Goal: Transaction & Acquisition: Purchase product/service

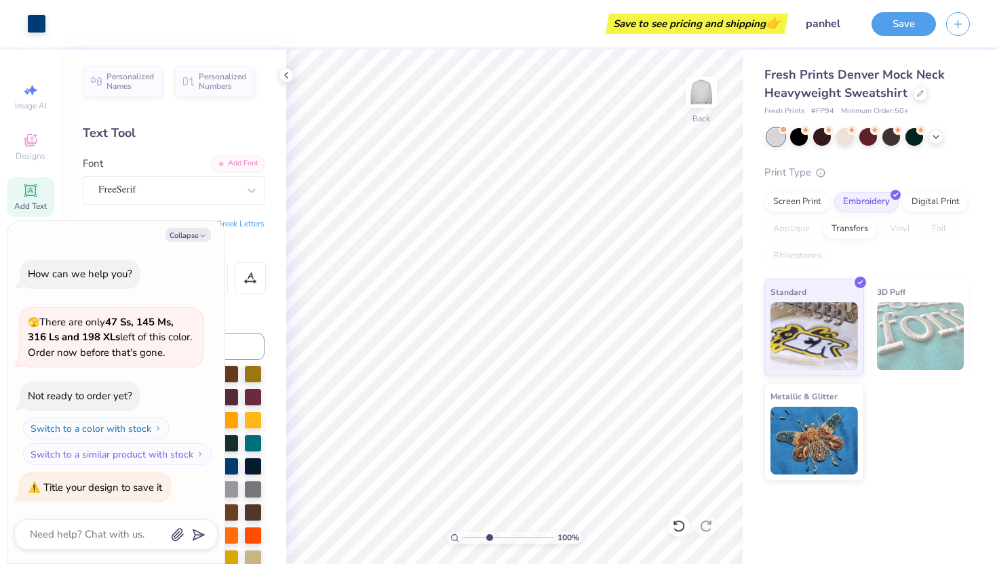
type input "3.92"
type textarea "x"
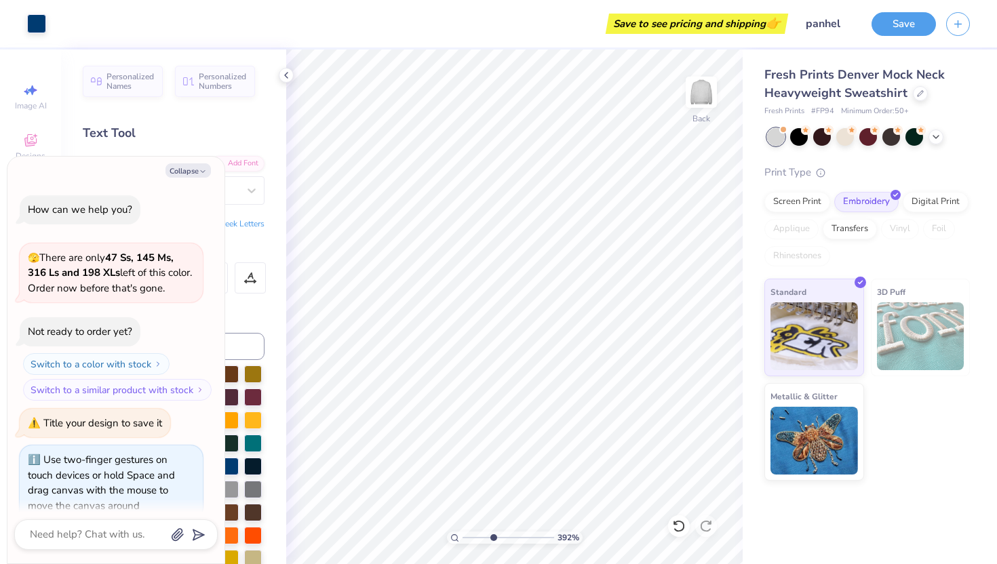
scroll to position [18, 0]
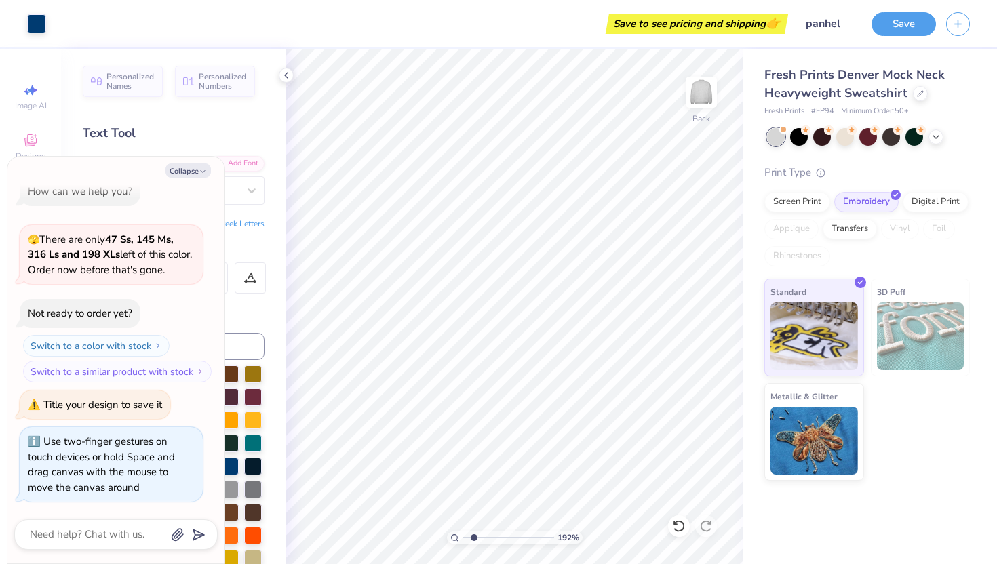
drag, startPoint x: 464, startPoint y: 538, endPoint x: 473, endPoint y: 538, distance: 9.5
click at [473, 538] on input "range" at bounding box center [508, 538] width 92 height 12
type input "1.92"
type textarea "x"
type textarea "20executive board"
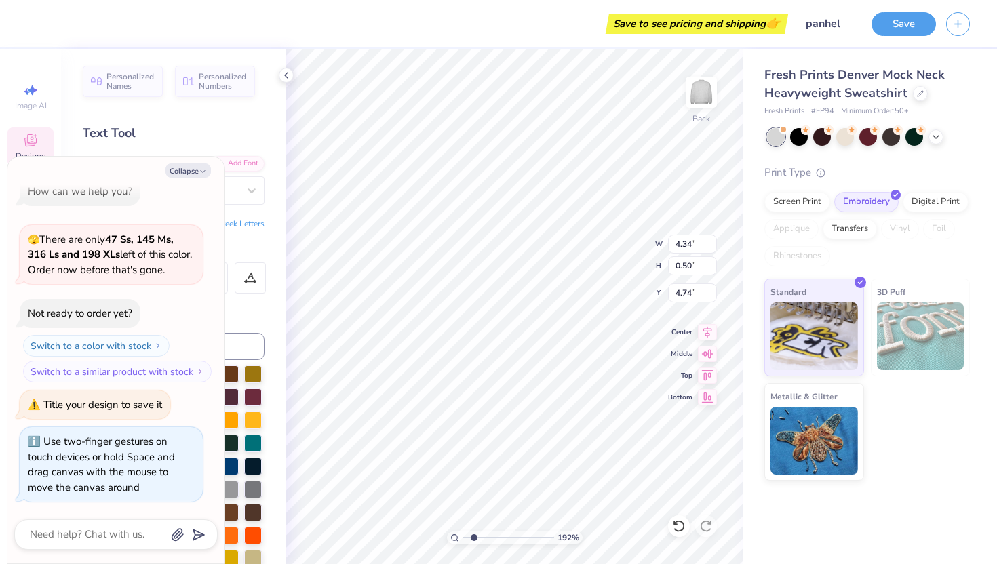
type textarea "x"
type textarea "20 executive board"
type textarea "x"
type textarea "20 executive board"
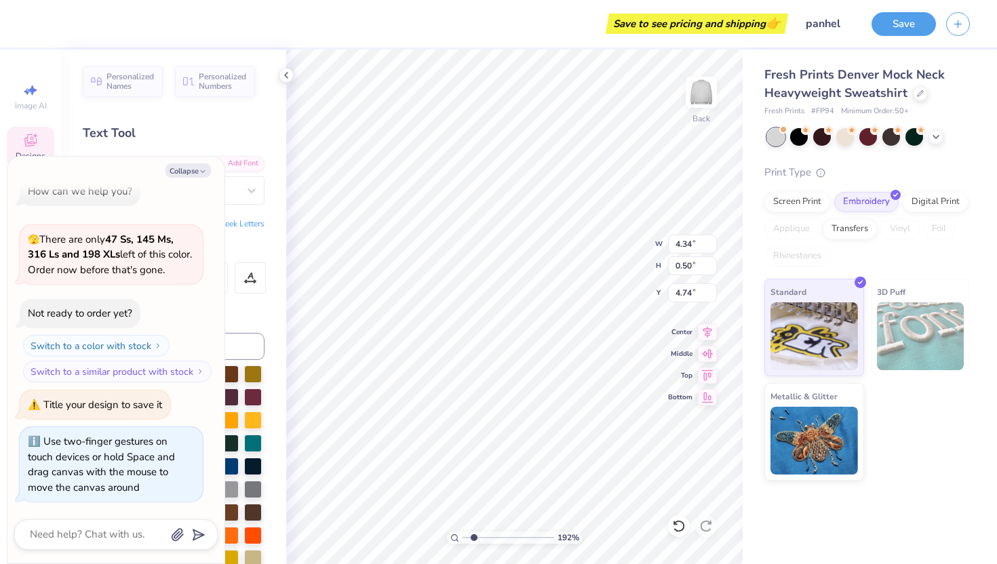
type textarea "x"
type textarea "20 executive board 25"
type textarea "x"
type textarea "20 executive board 2"
type textarea "x"
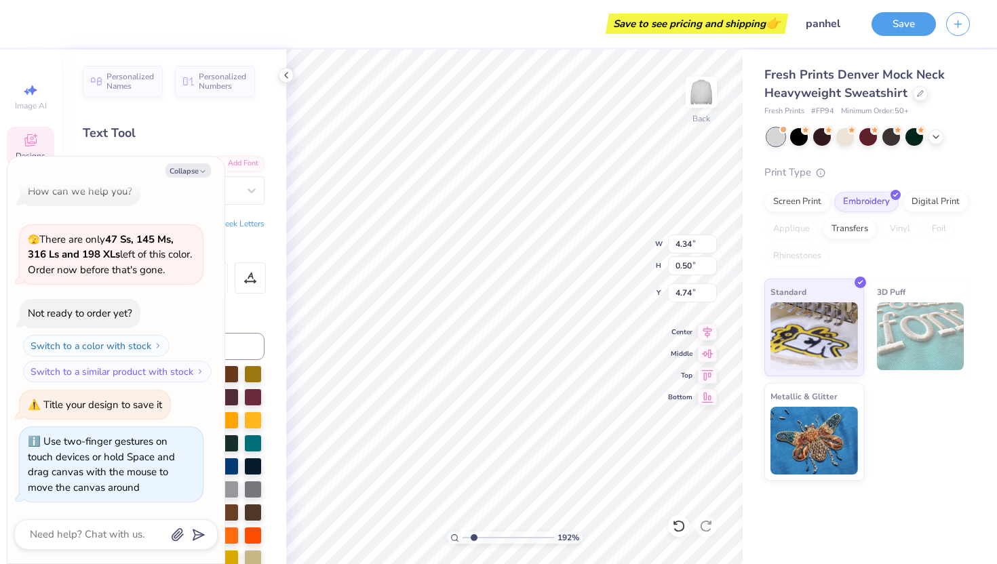
type textarea "20 executive board"
type textarea "x"
type textarea "2 executive board"
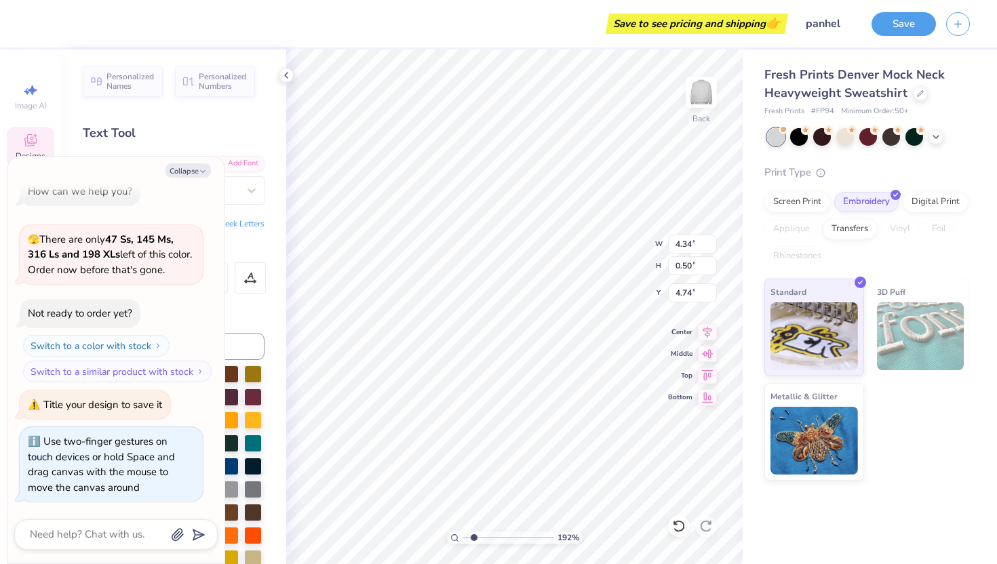
type textarea "x"
type textarea "2executive board"
type textarea "x"
type textarea "executive board"
click at [288, 81] on div at bounding box center [286, 75] width 15 height 15
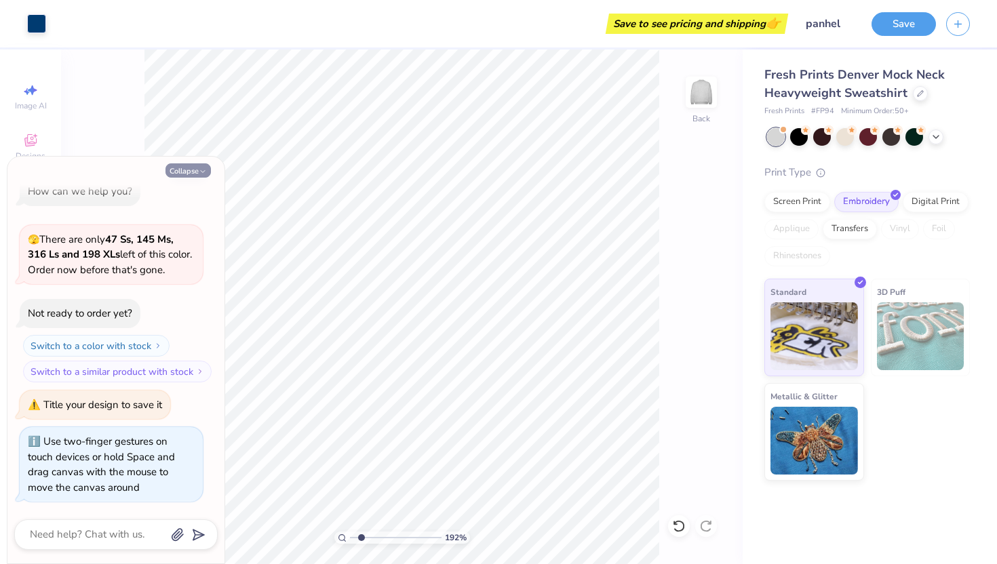
click at [199, 164] on button "Collapse" at bounding box center [187, 170] width 45 height 14
type textarea "x"
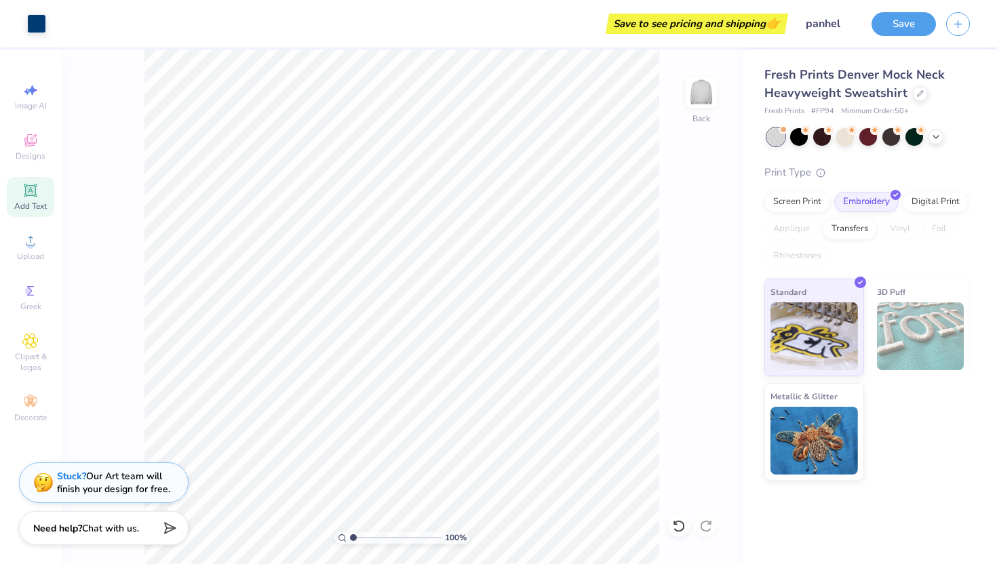
drag, startPoint x: 362, startPoint y: 535, endPoint x: 350, endPoint y: 535, distance: 12.2
type input "1"
click at [350, 535] on input "range" at bounding box center [396, 538] width 92 height 12
click at [899, 21] on button "Save" at bounding box center [903, 22] width 64 height 24
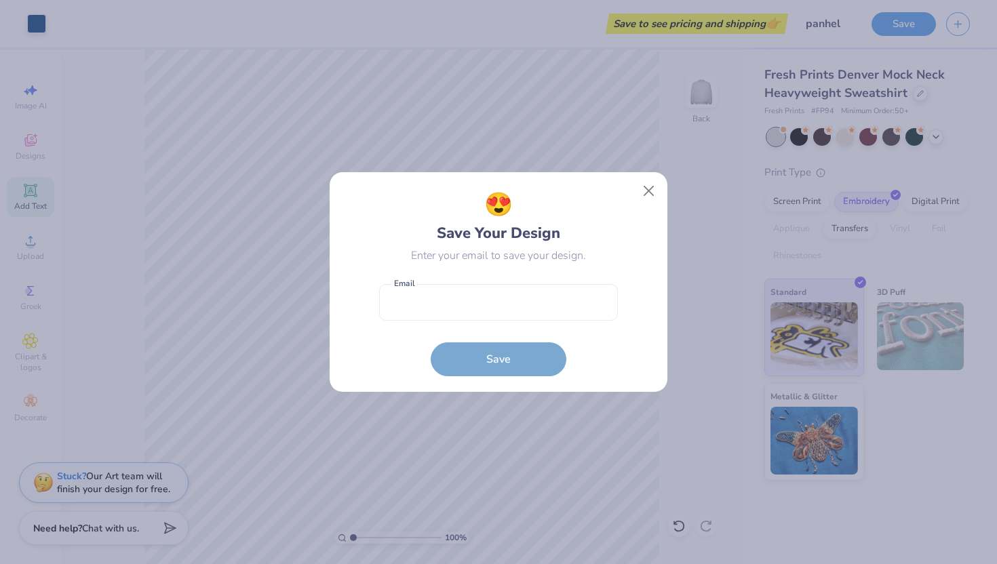
click at [574, 282] on form "Email is a required field Email Save" at bounding box center [498, 327] width 239 height 100
click at [574, 296] on input "email" at bounding box center [498, 302] width 239 height 37
type input "[EMAIL_ADDRESS][DOMAIN_NAME]"
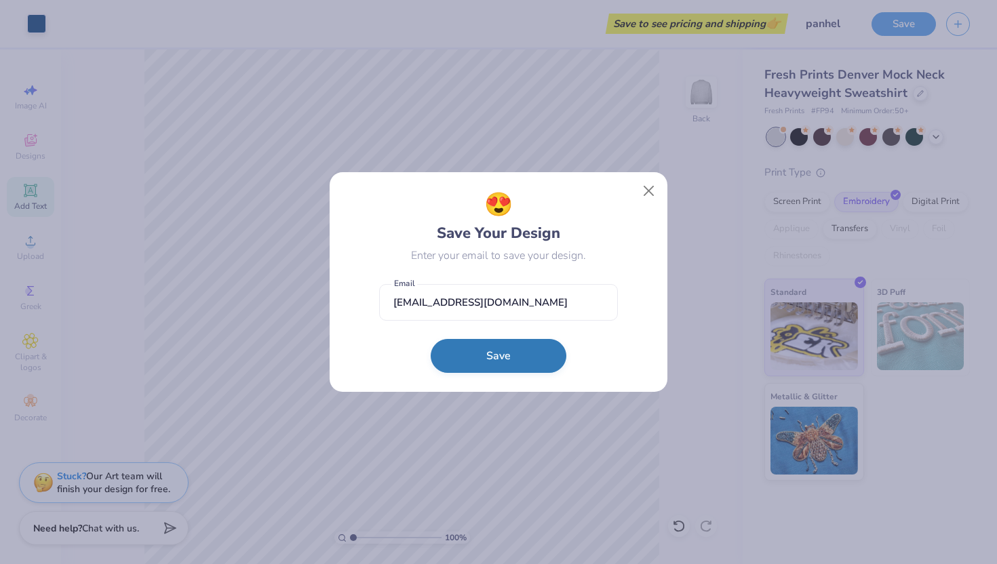
click at [532, 362] on button "Save" at bounding box center [499, 356] width 136 height 34
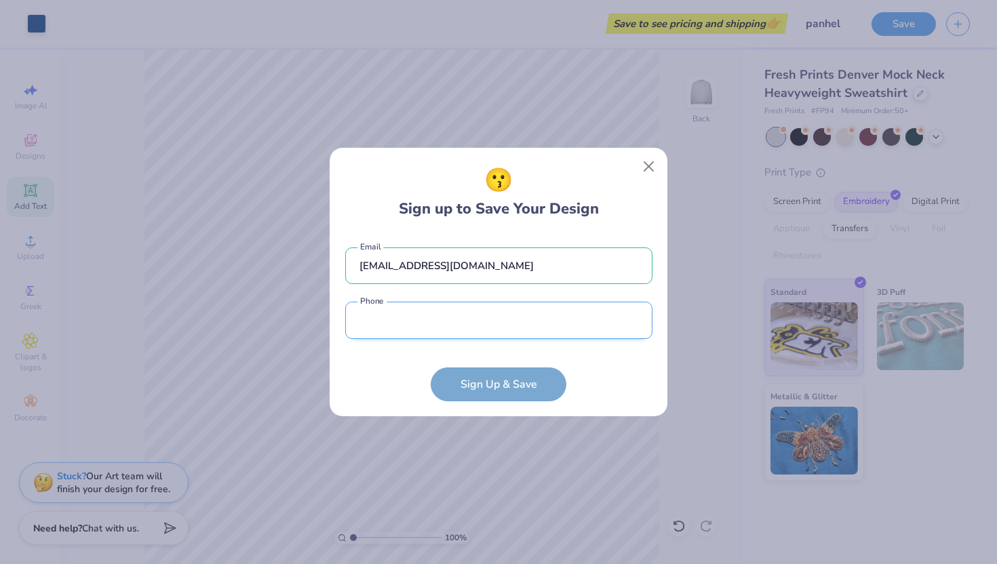
click at [473, 338] on input "tel" at bounding box center [498, 320] width 307 height 37
type input "[PHONE_NUMBER]"
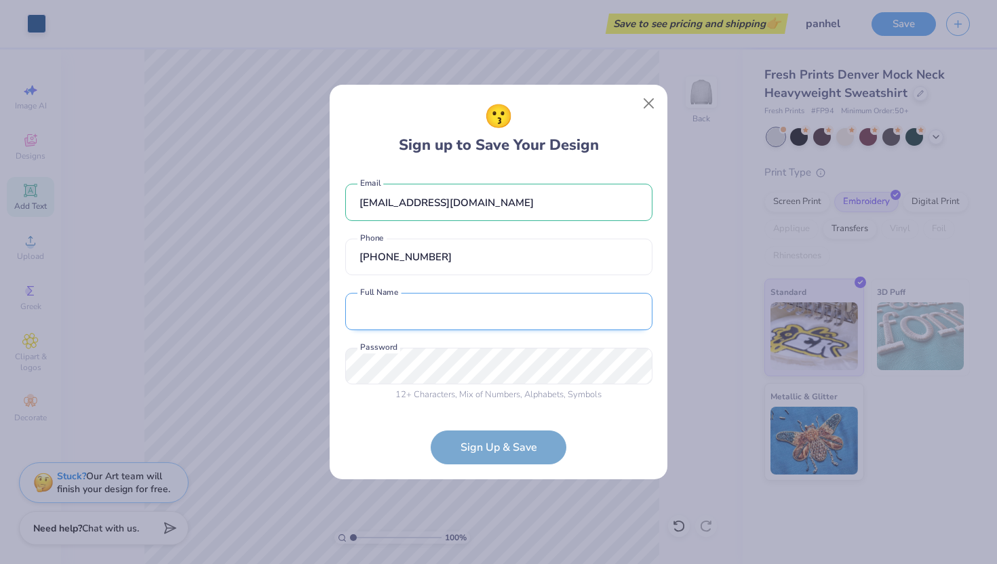
click at [452, 323] on input "text" at bounding box center [498, 311] width 307 height 37
click at [397, 311] on input "[PERSON_NAME]" at bounding box center [498, 311] width 307 height 37
type input "[PERSON_NAME]"
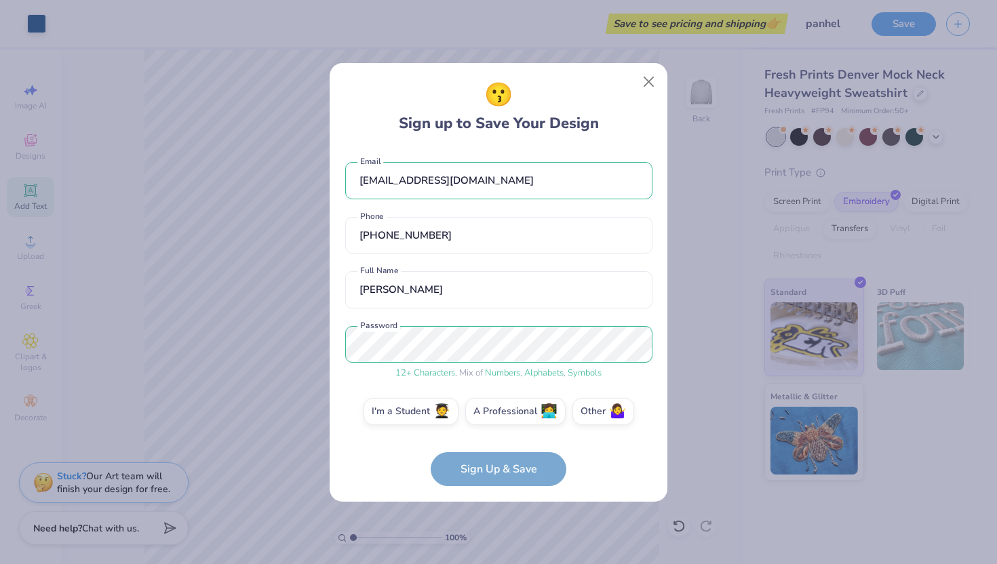
scroll to position [7, 0]
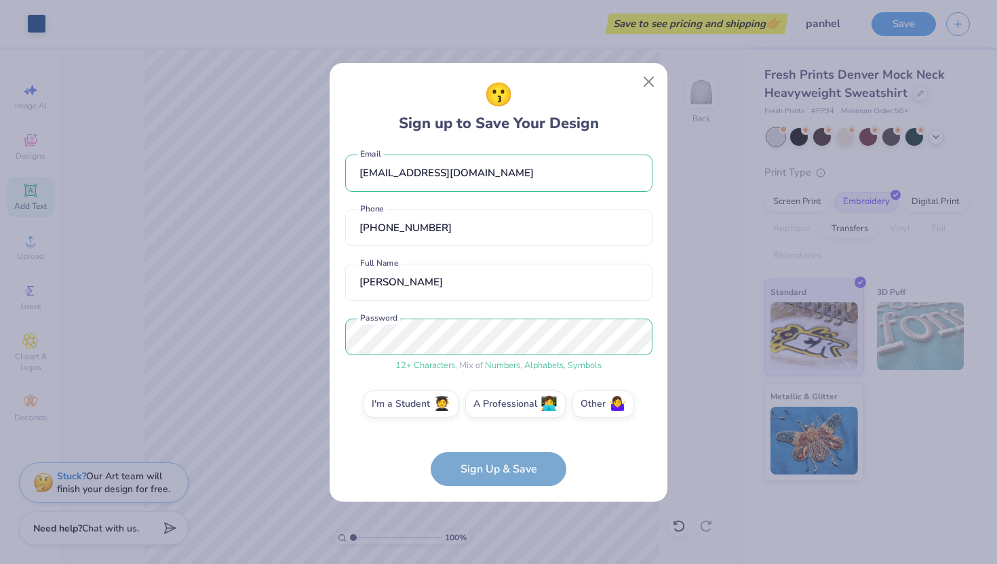
click at [487, 479] on form "[EMAIL_ADDRESS][DOMAIN_NAME] Email [PHONE_NUMBER] Phone [PERSON_NAME] Full Name…" at bounding box center [498, 318] width 307 height 338
click at [463, 460] on form "[EMAIL_ADDRESS][DOMAIN_NAME] Email [PHONE_NUMBER] Phone [PERSON_NAME] Full Name…" at bounding box center [498, 318] width 307 height 338
click at [488, 469] on form "[EMAIL_ADDRESS][DOMAIN_NAME] Email [PHONE_NUMBER] Phone [PERSON_NAME] Full Name…" at bounding box center [498, 318] width 307 height 338
click at [434, 405] on label "I'm a Student 🧑‍🎓" at bounding box center [410, 402] width 95 height 27
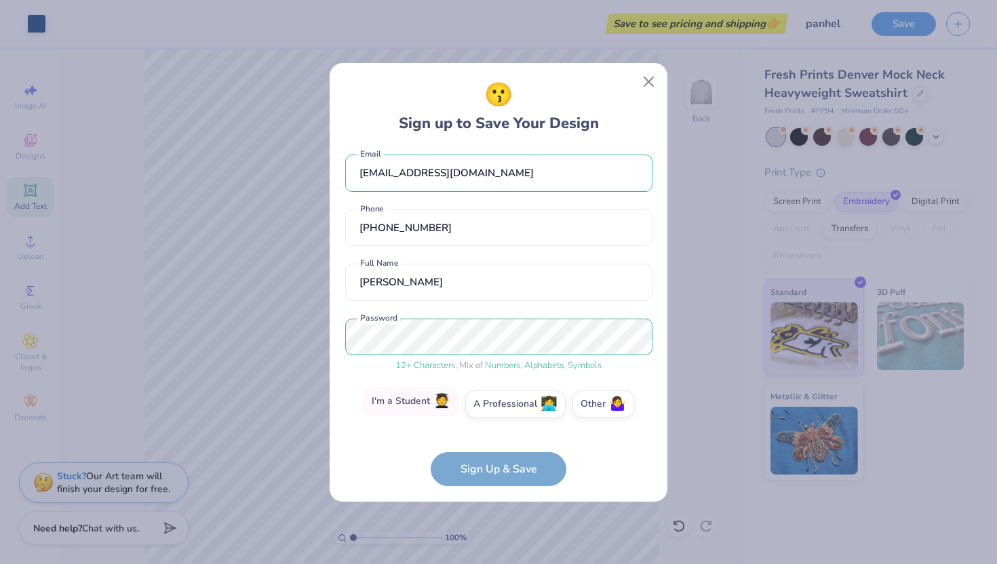
click at [494, 410] on input "I'm a Student 🧑‍🎓" at bounding box center [498, 414] width 9 height 9
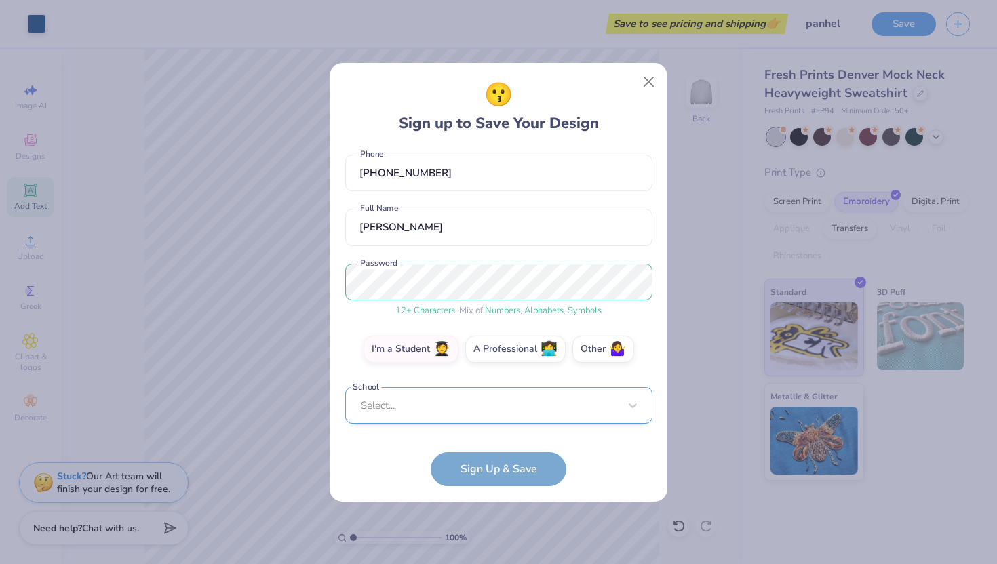
click at [447, 409] on div "Select..." at bounding box center [498, 405] width 307 height 37
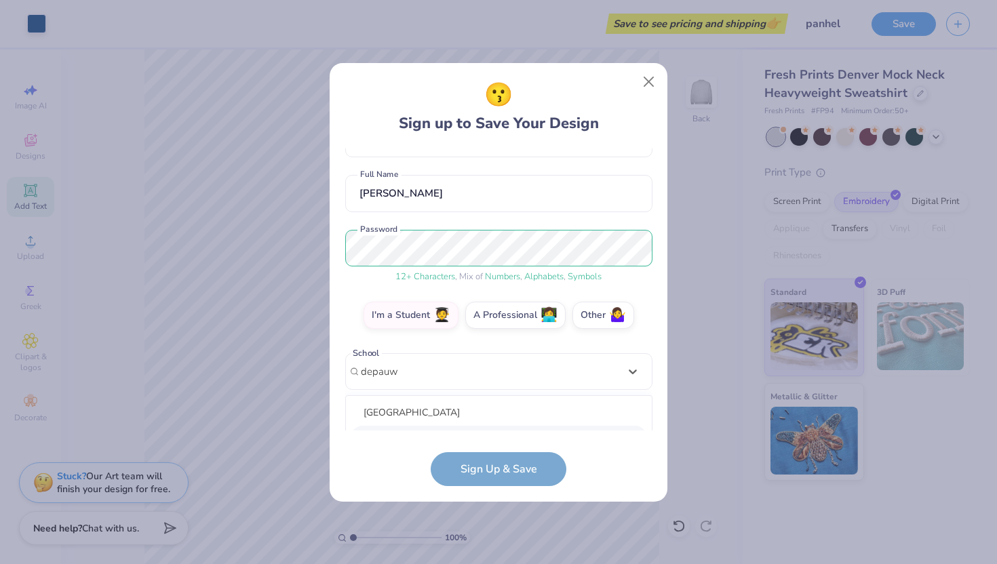
scroll to position [266, 0]
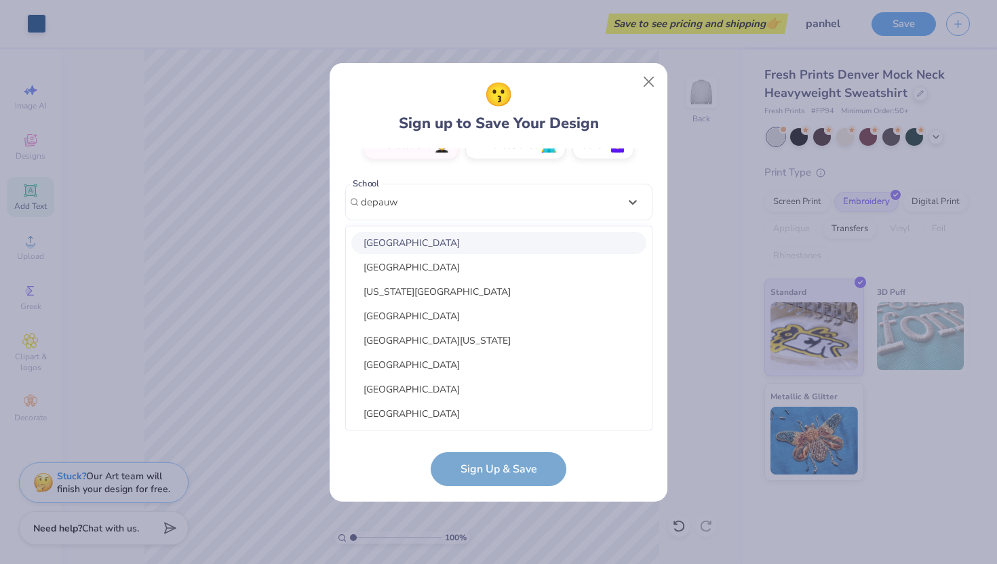
click at [407, 248] on div "[GEOGRAPHIC_DATA]" at bounding box center [498, 243] width 295 height 22
type input "depauw"
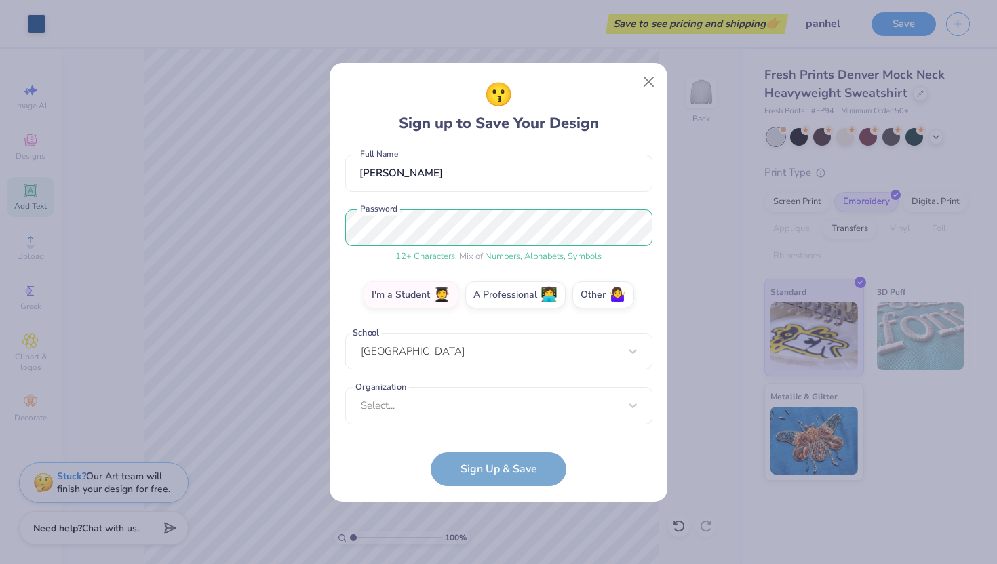
click at [473, 420] on div "[EMAIL_ADDRESS][DOMAIN_NAME] Email [PHONE_NUMBER] Phone [PERSON_NAME] Full Name…" at bounding box center [498, 290] width 307 height 282
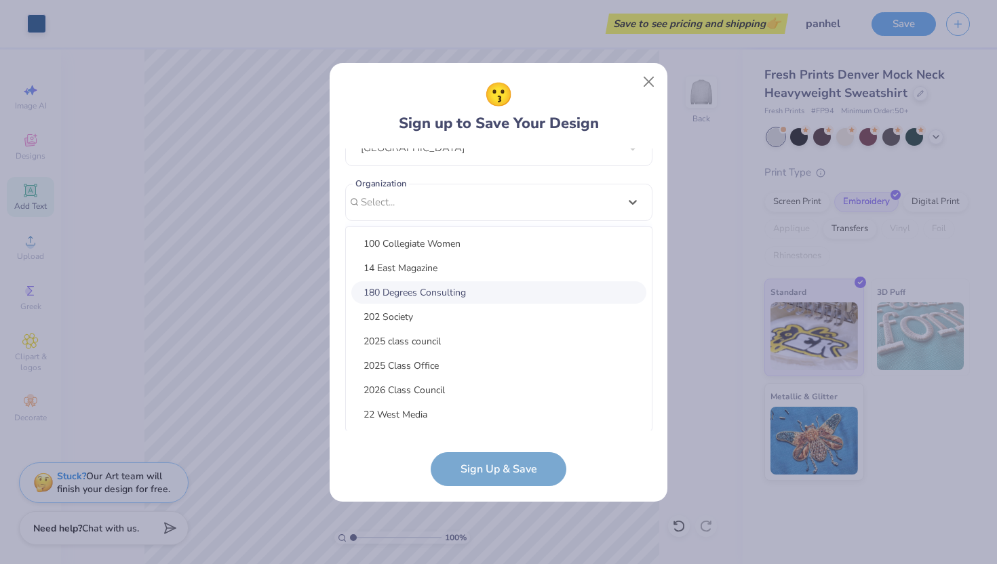
type input "s"
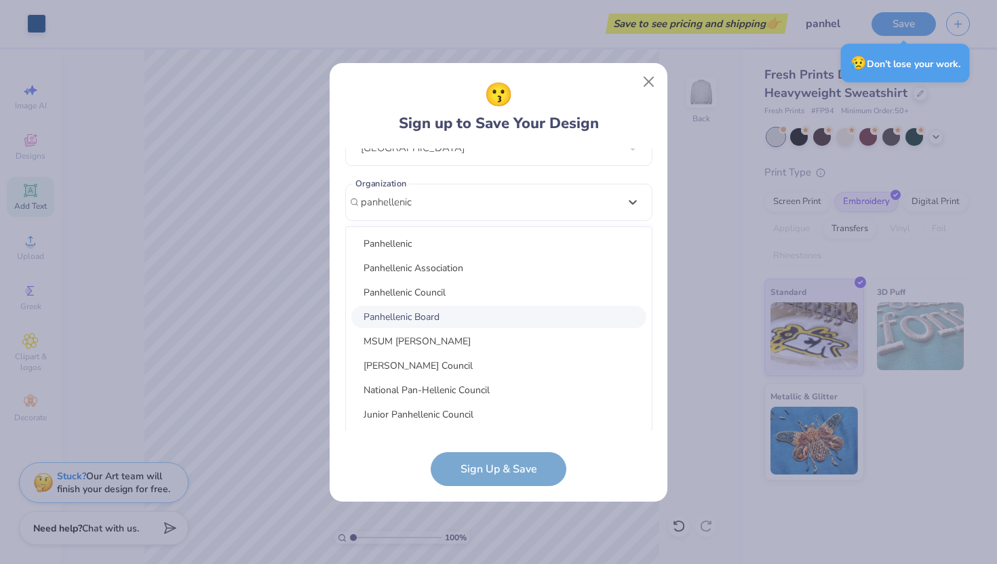
click at [397, 313] on div "Panhellenic Board" at bounding box center [498, 317] width 295 height 22
type input "panhellenic"
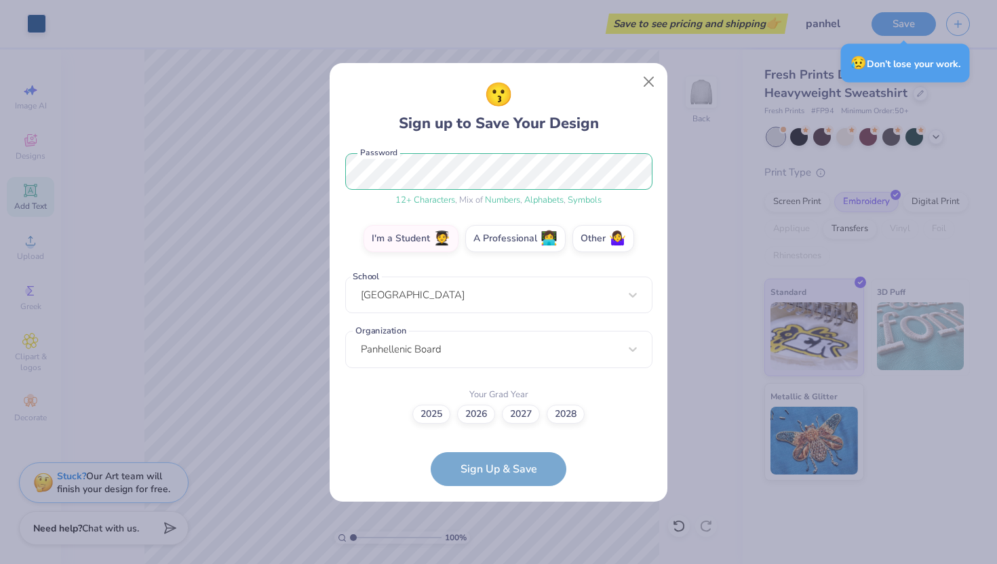
scroll to position [172, 0]
click at [529, 419] on label "2027" at bounding box center [521, 412] width 38 height 19
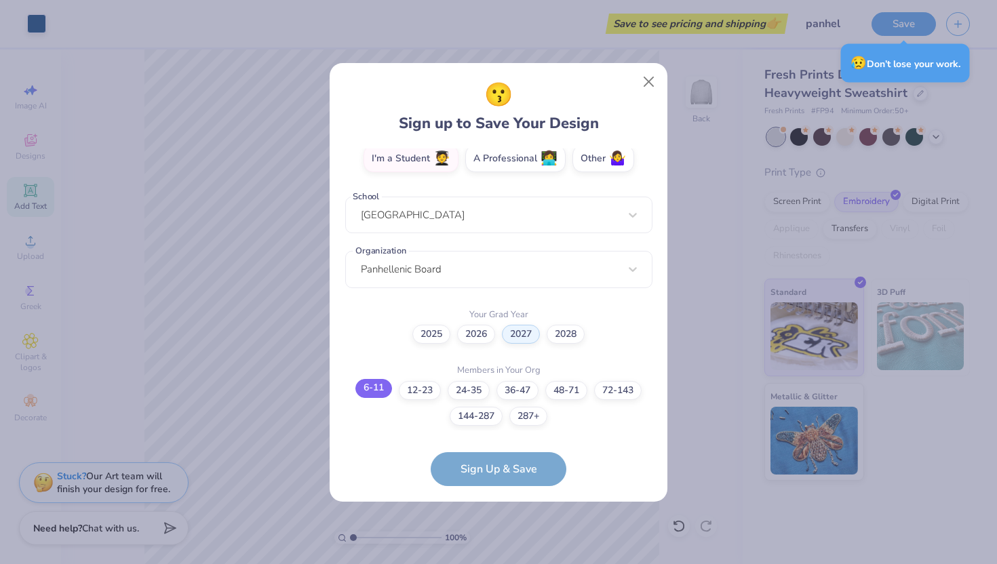
click at [372, 392] on label "6-11" at bounding box center [373, 388] width 37 height 19
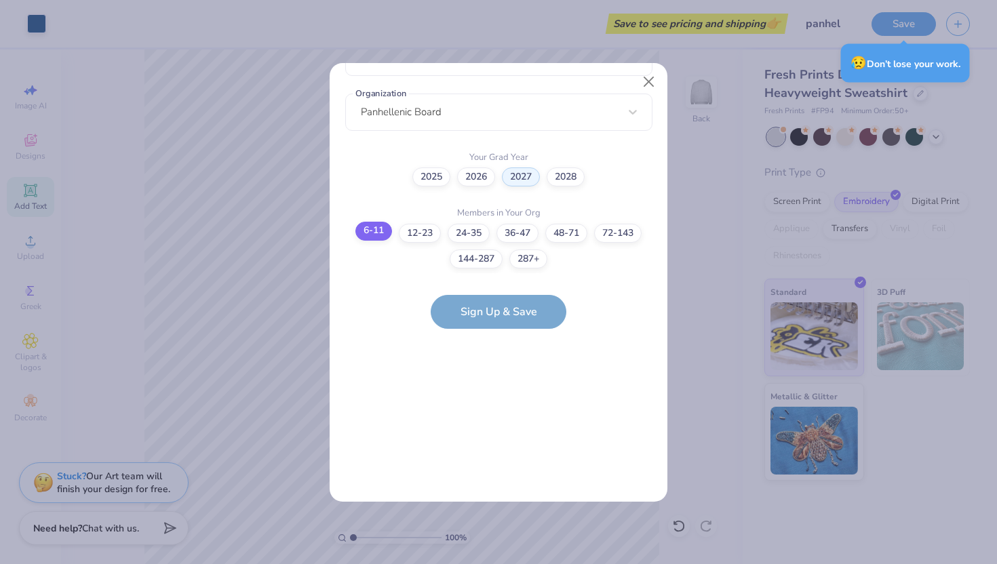
scroll to position [0, 0]
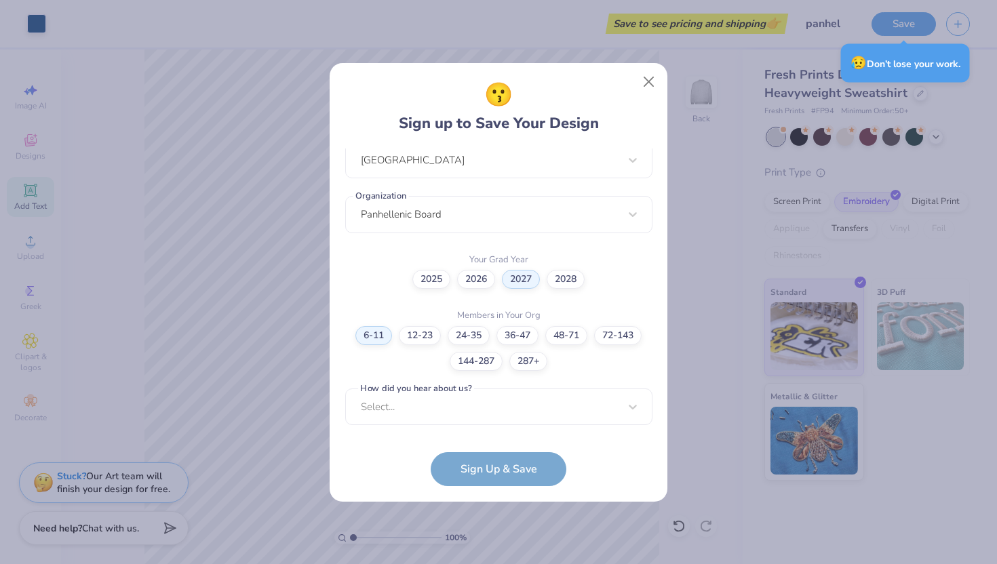
click at [497, 465] on form "[EMAIL_ADDRESS][DOMAIN_NAME] Email [PHONE_NUMBER] Phone [PERSON_NAME] Full Name…" at bounding box center [498, 318] width 307 height 338
click at [497, 419] on div "[EMAIL_ADDRESS][DOMAIN_NAME] Email [PHONE_NUMBER] Phone [PERSON_NAME] Full Name…" at bounding box center [498, 290] width 307 height 282
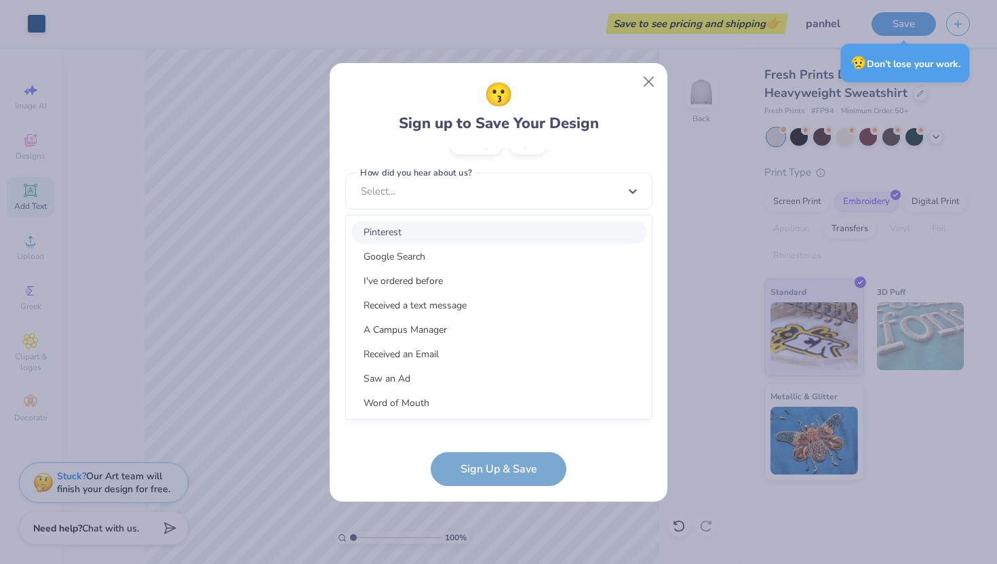
scroll to position [511, 0]
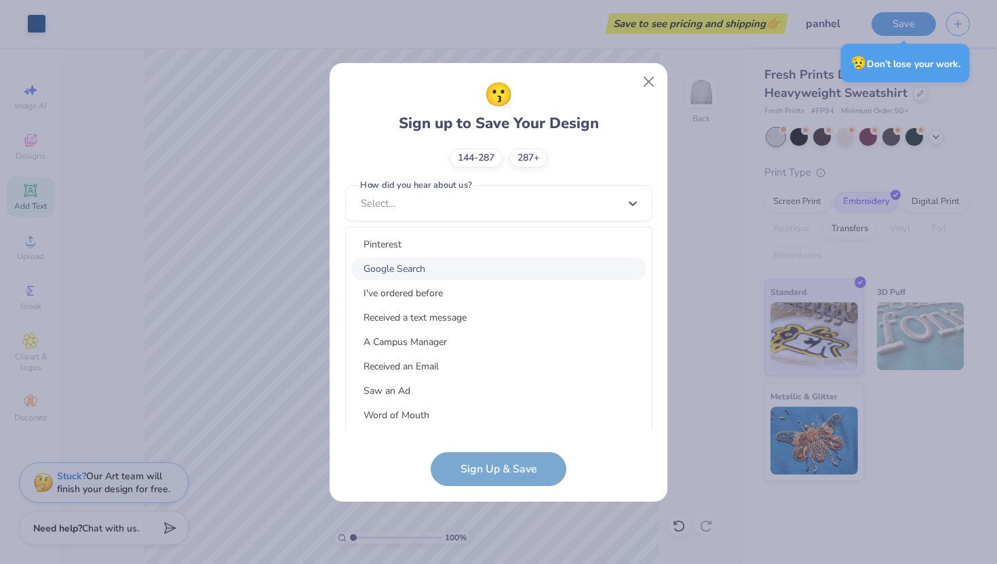
click at [441, 266] on div "Google Search" at bounding box center [498, 269] width 295 height 22
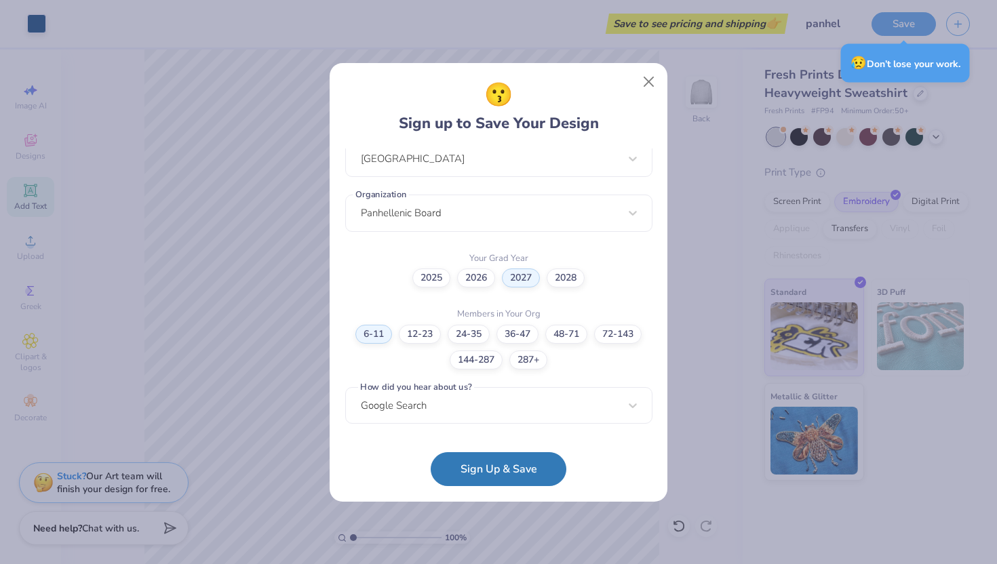
scroll to position [308, 0]
click at [464, 464] on button "Sign Up & Save" at bounding box center [499, 466] width 136 height 34
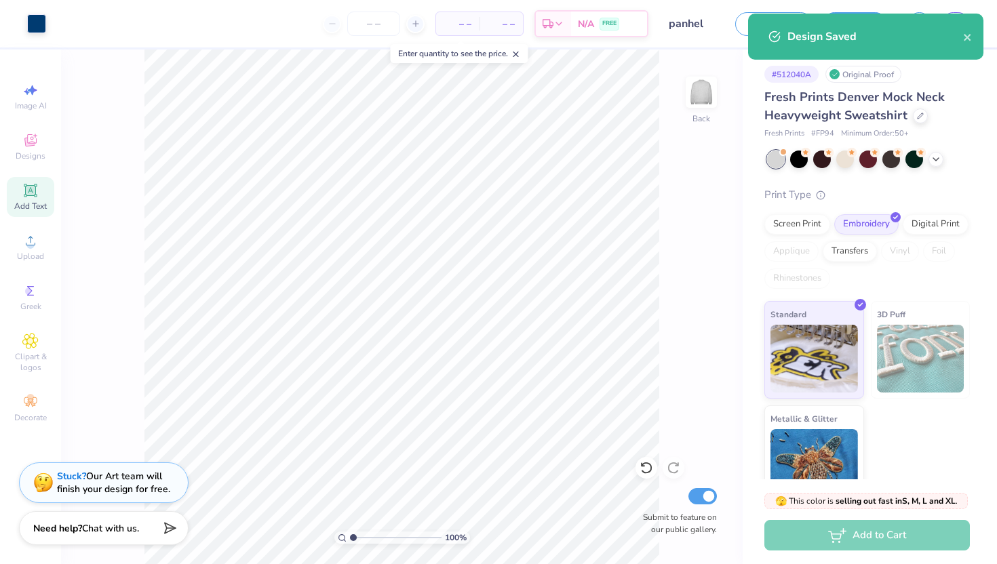
click at [981, 73] on div "# 512040A Original Proof Fresh Prints Denver Mock Neck Heavyweight Sweatshirt F…" at bounding box center [870, 277] width 254 height 454
click at [567, 24] on div "Est. Delivery" at bounding box center [553, 26] width 35 height 24
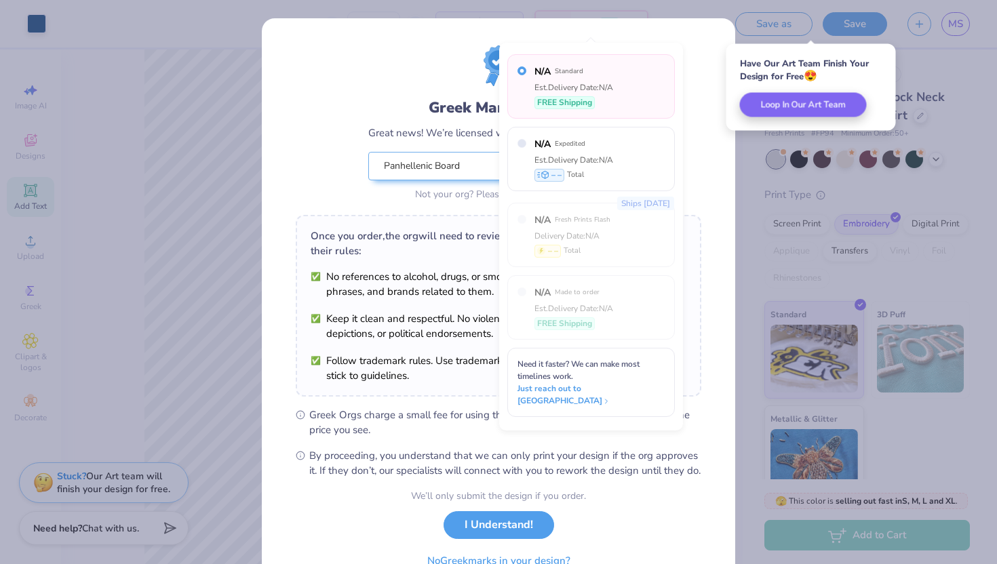
click at [677, 18] on div "Greek Marks Found Great news! We’re licensed with over 140 Greek Orgs. 🥳 Panhel…" at bounding box center [498, 309] width 473 height 583
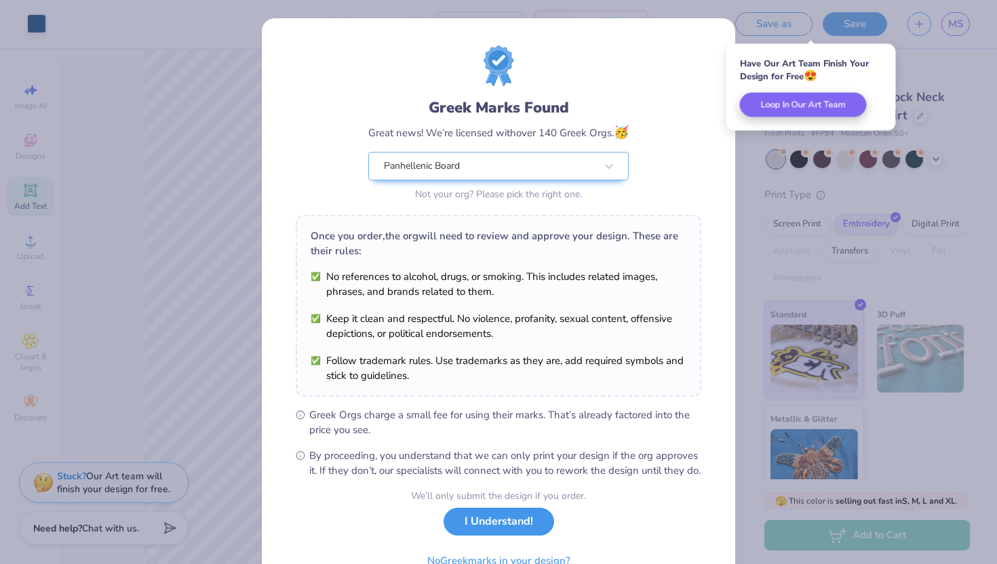
click at [513, 534] on button "I Understand!" at bounding box center [498, 522] width 111 height 28
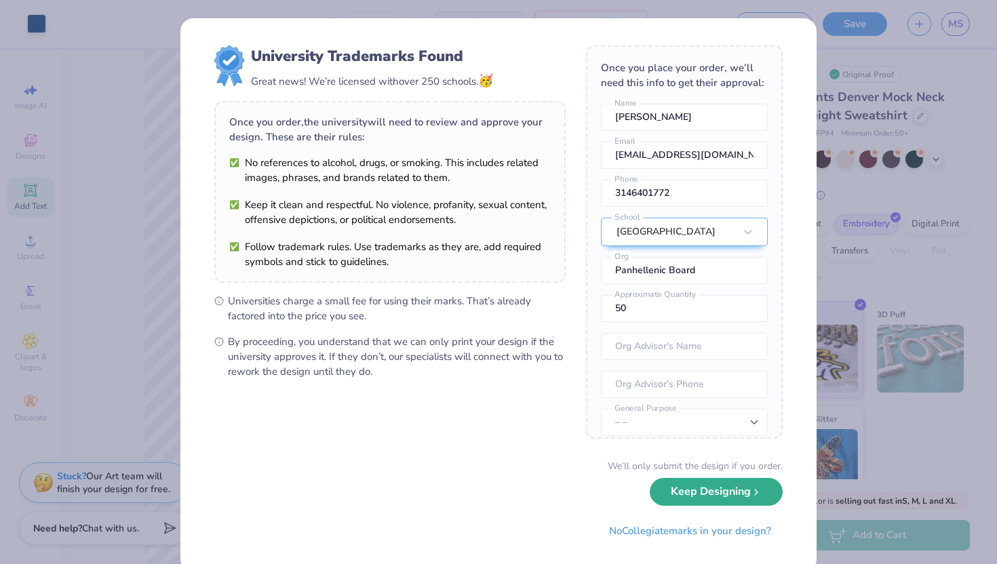
click at [700, 501] on button "Keep Designing" at bounding box center [716, 492] width 133 height 28
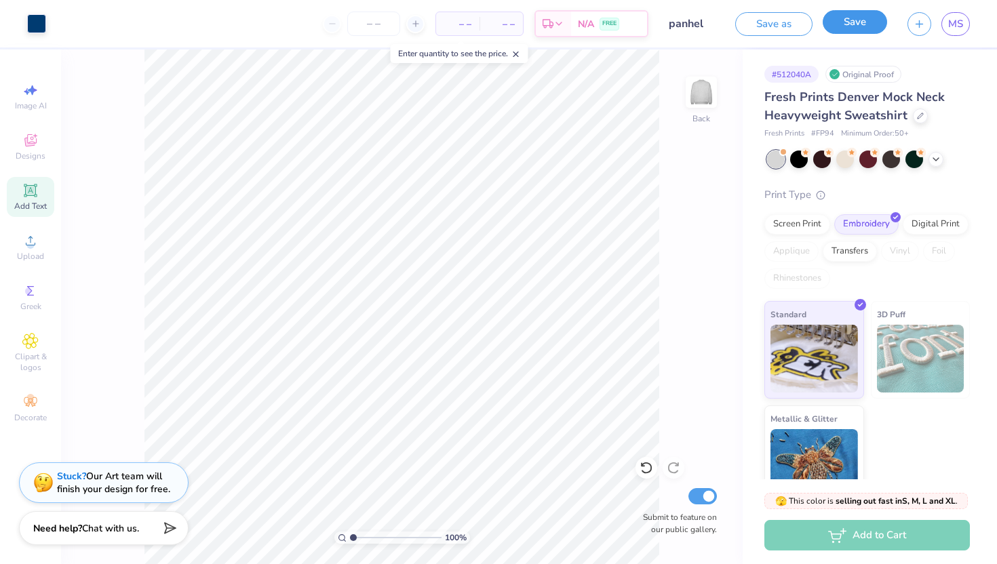
click at [880, 32] on button "Save" at bounding box center [855, 22] width 64 height 24
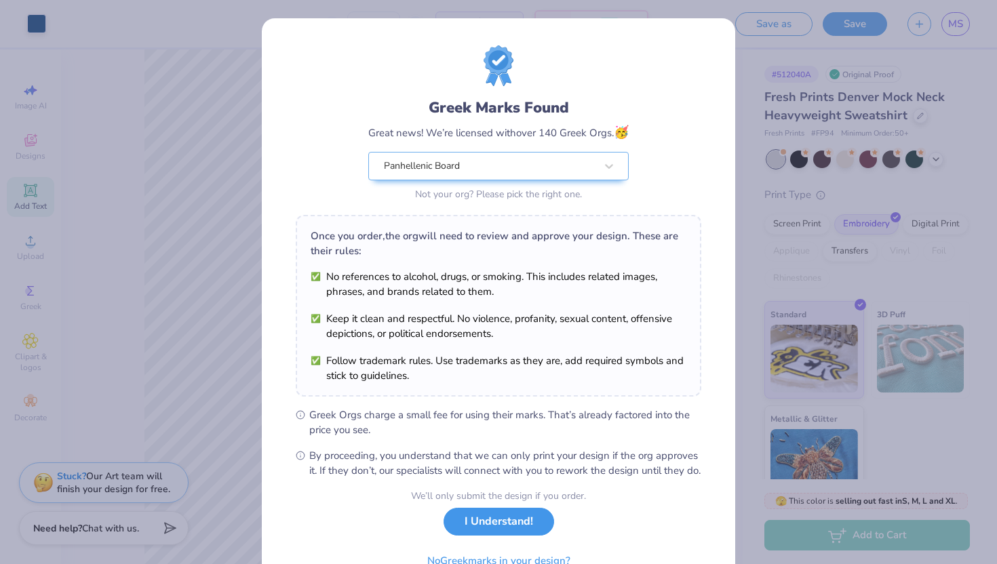
click at [542, 536] on button "I Understand!" at bounding box center [498, 522] width 111 height 28
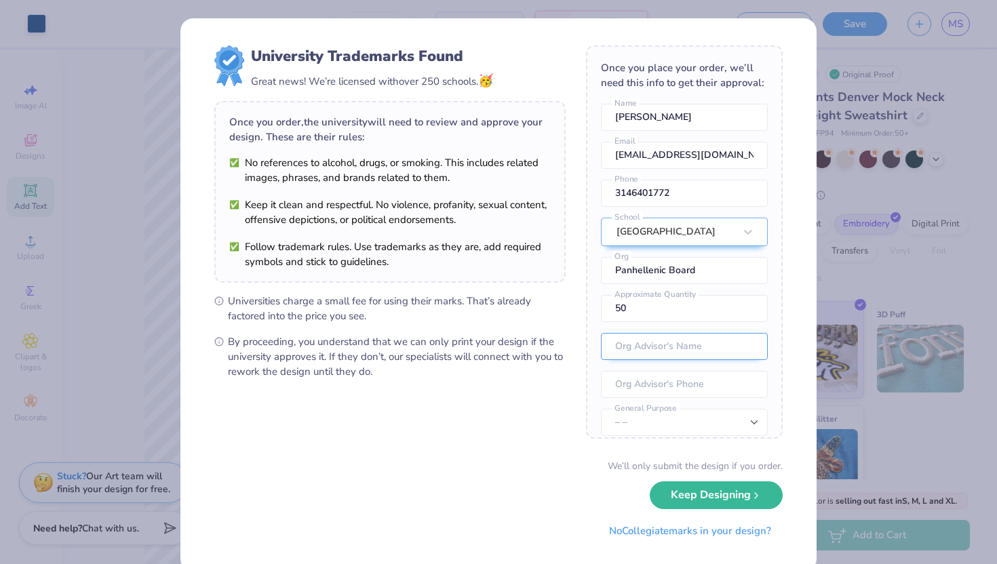
scroll to position [50, 0]
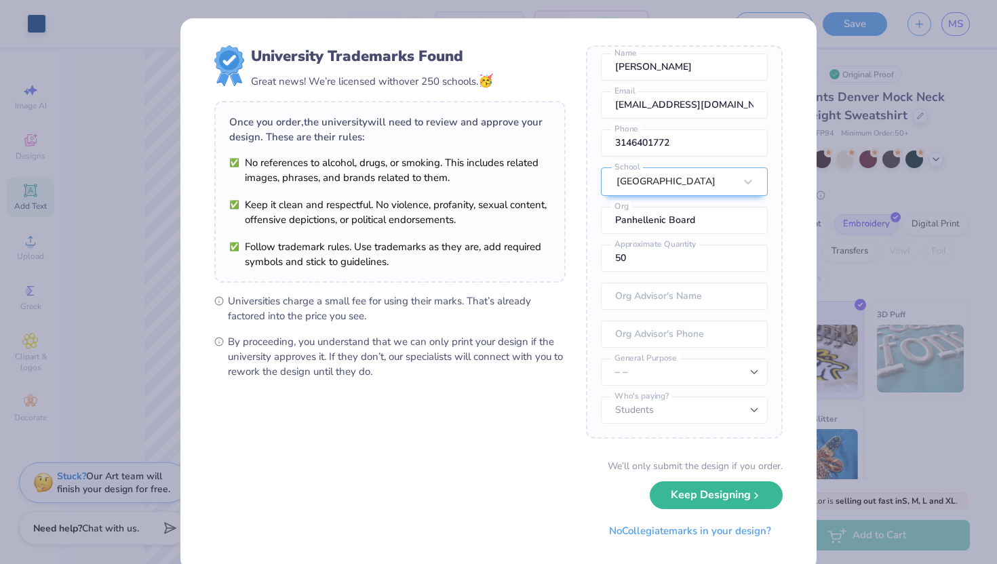
click at [701, 466] on div "We’ll only submit the design if you order." at bounding box center [695, 466] width 175 height 14
click at [770, 484] on button "Keep Designing" at bounding box center [716, 492] width 133 height 28
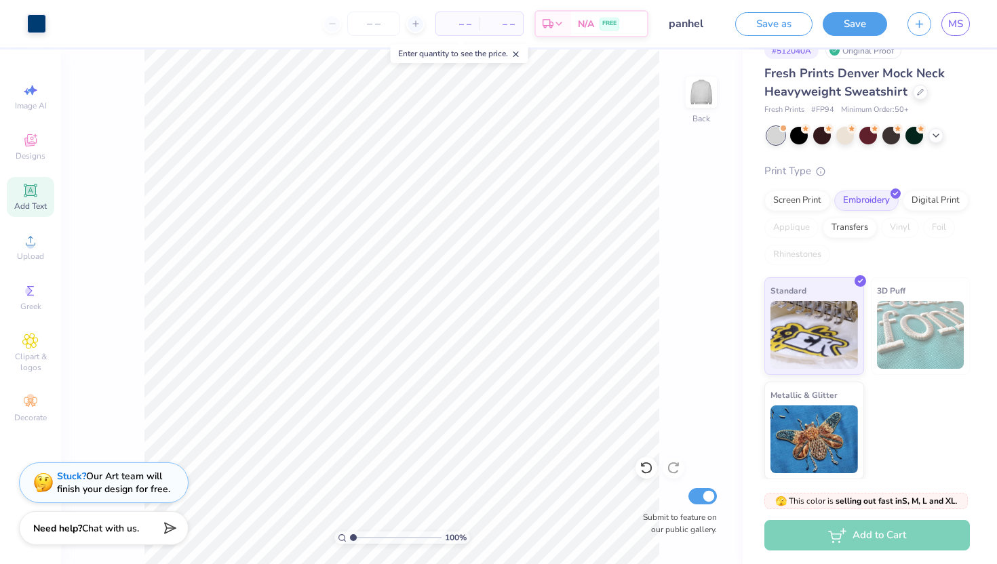
scroll to position [0, 0]
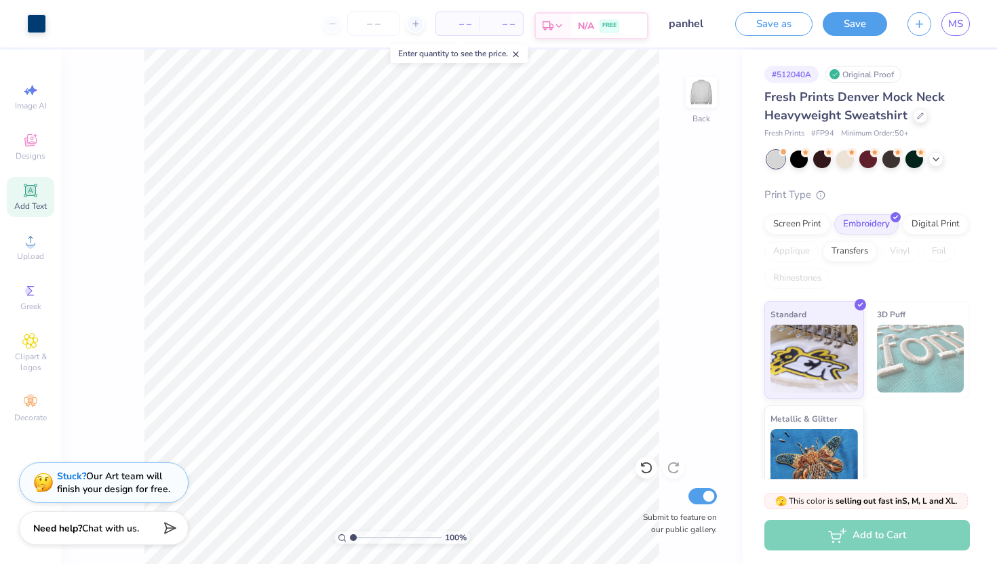
click at [612, 18] on div "N/A FREE" at bounding box center [609, 26] width 76 height 24
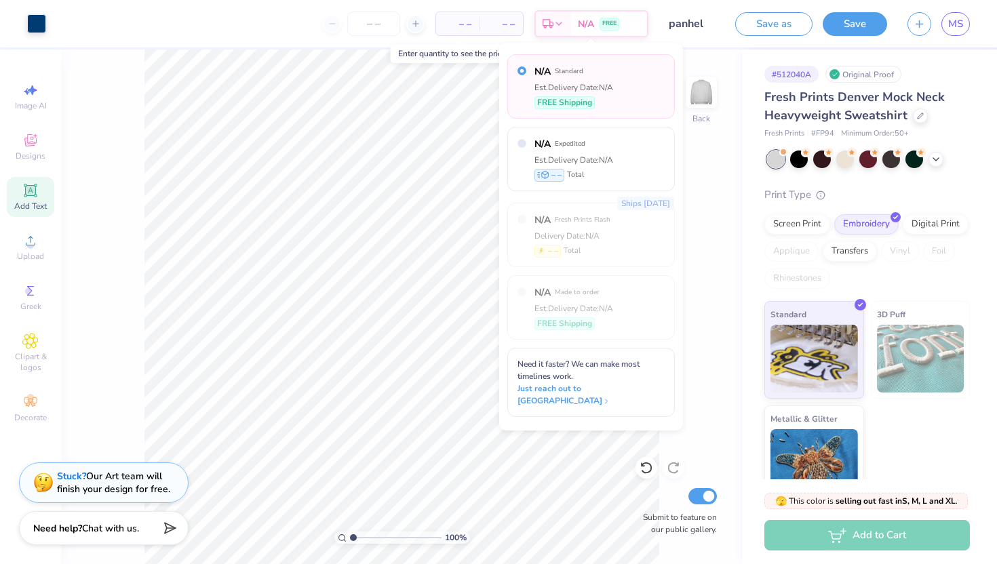
click at [755, 245] on div "# 512040A Original Proof Fresh Prints Denver Mock Neck Heavyweight Sweatshirt F…" at bounding box center [870, 277] width 254 height 454
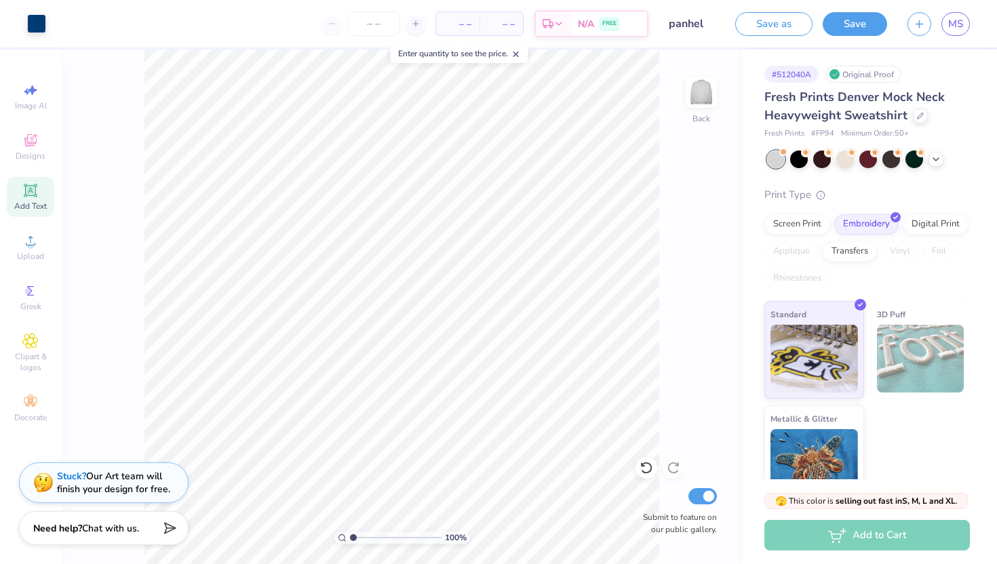
click at [801, 530] on div "Add to Cart" at bounding box center [866, 535] width 205 height 31
click at [831, 534] on div "Add to Cart" at bounding box center [866, 535] width 205 height 31
click at [913, 529] on div "Add to Cart" at bounding box center [866, 535] width 205 height 31
click at [784, 20] on button "Save as" at bounding box center [773, 22] width 77 height 24
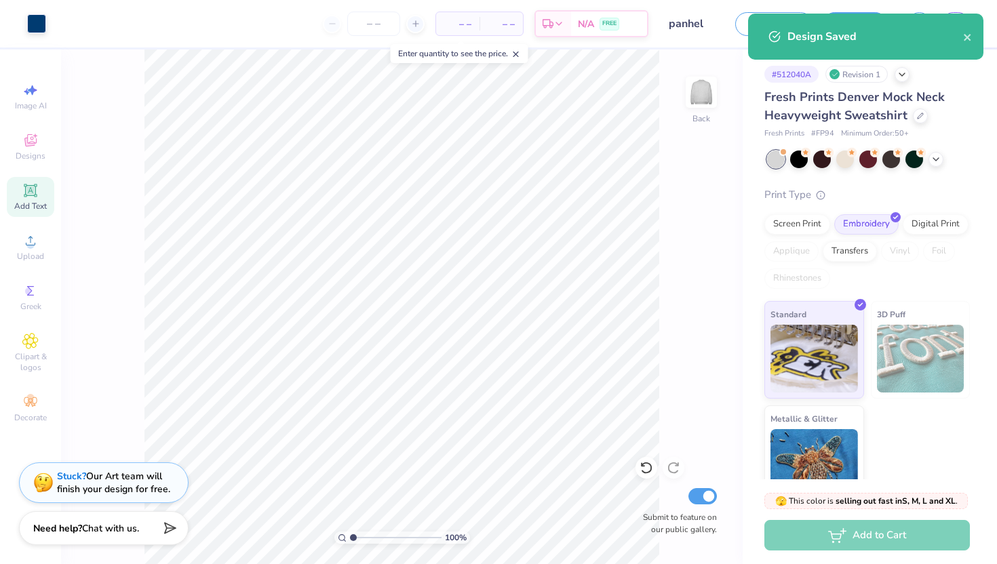
click at [972, 39] on div "Design Saved" at bounding box center [865, 37] width 235 height 46
click at [968, 41] on icon "close" at bounding box center [967, 37] width 9 height 11
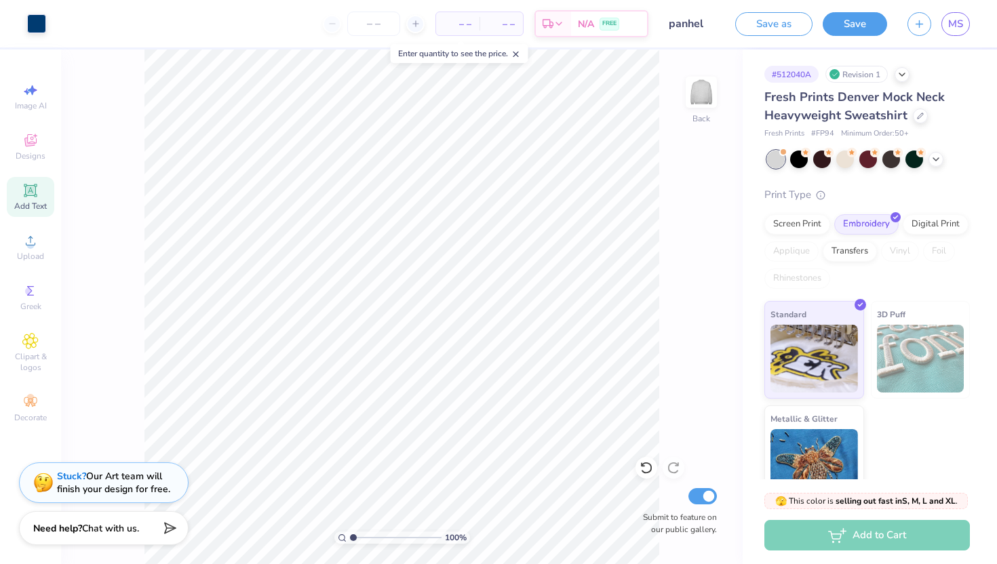
click at [858, 15] on div "Design Saved" at bounding box center [865, 42] width 241 height 62
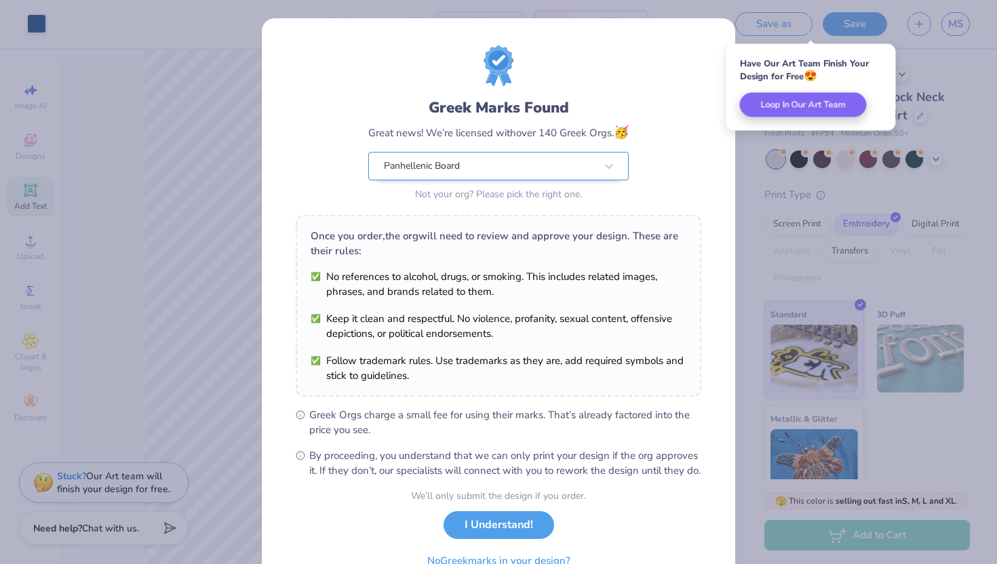
click at [579, 165] on div "Panhellenic Board" at bounding box center [489, 166] width 214 height 27
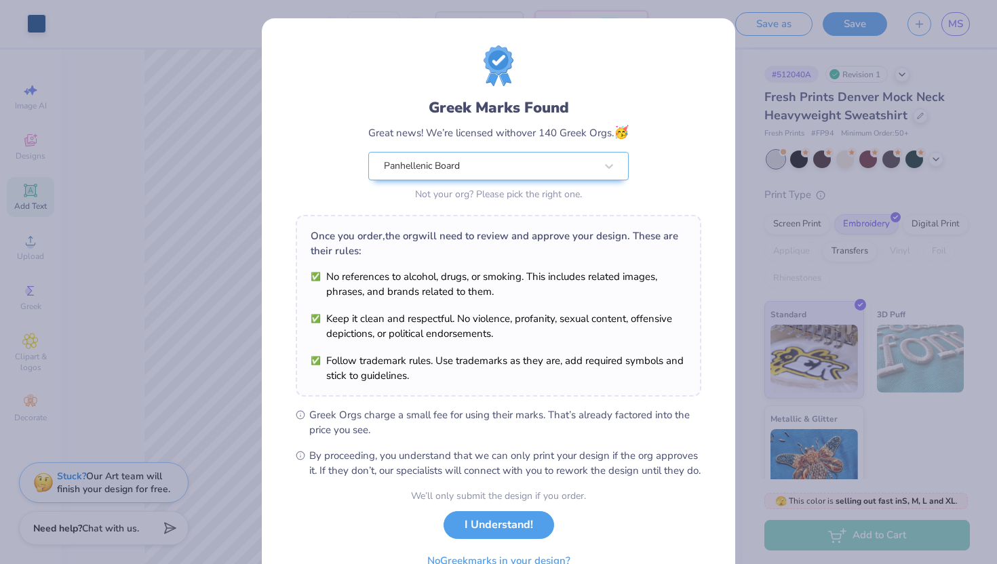
click at [692, 153] on div "Greek Marks Found Great news! We’re licensed with over 140 Greek Orgs. 🥳 Panhel…" at bounding box center [499, 124] width 406 height 159
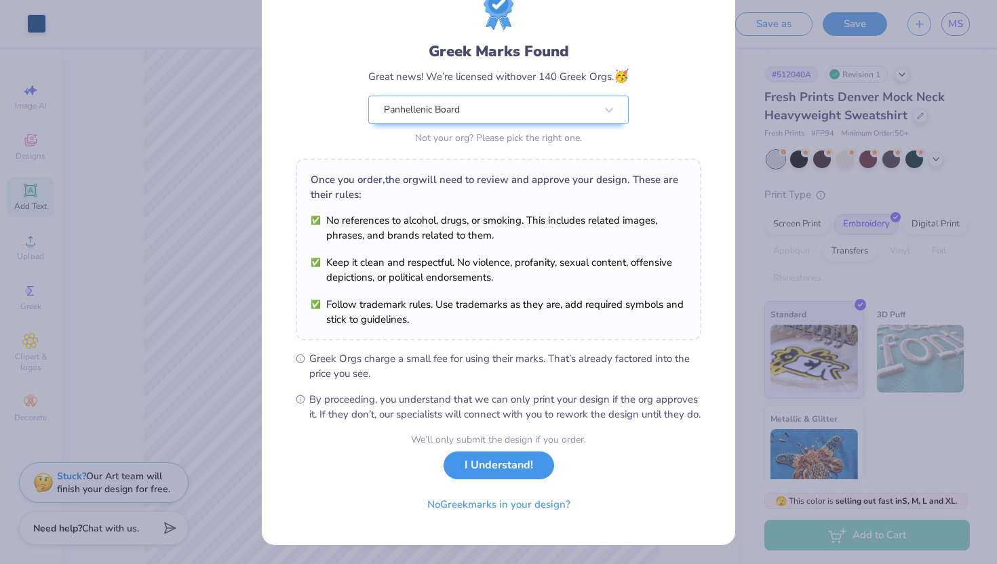
click at [497, 473] on button "I Understand!" at bounding box center [498, 466] width 111 height 28
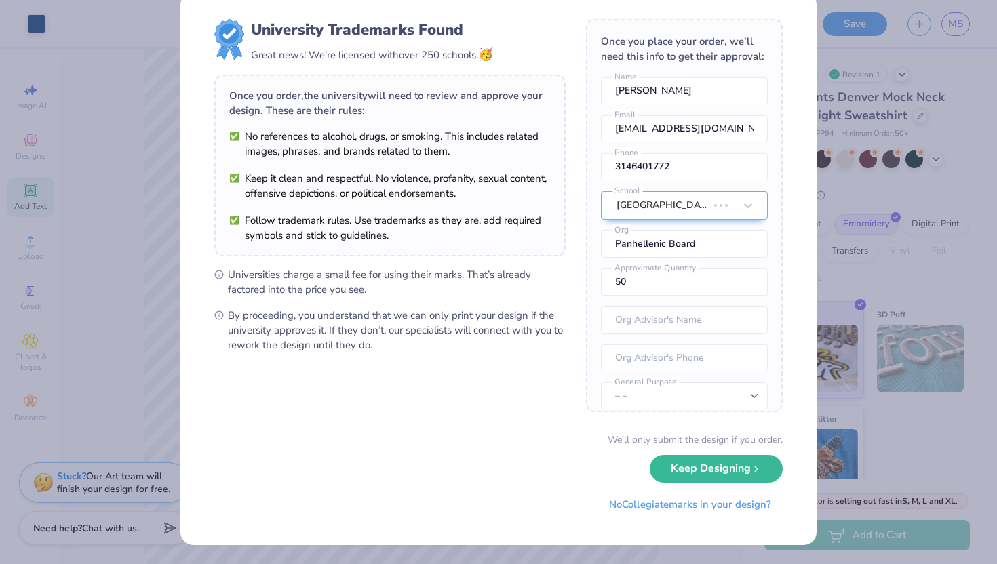
scroll to position [0, 0]
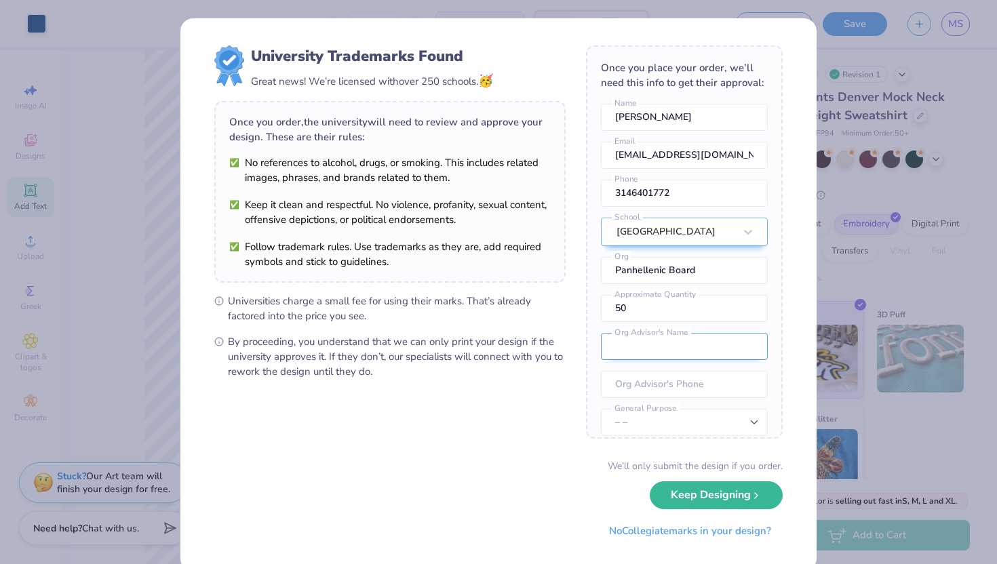
click at [654, 349] on input "text" at bounding box center [684, 346] width 167 height 27
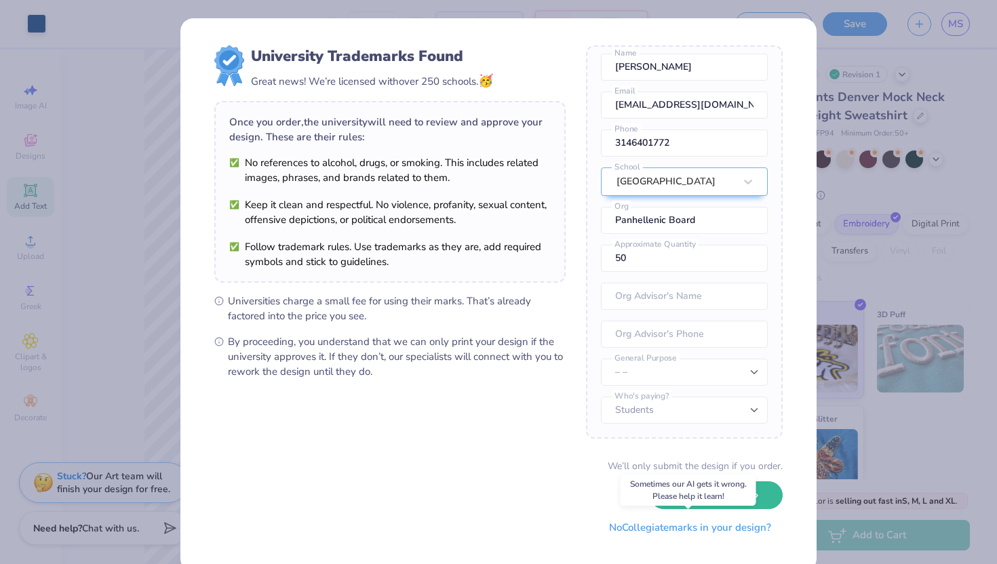
click at [713, 532] on button "No Collegiate marks in your design?" at bounding box center [689, 528] width 185 height 28
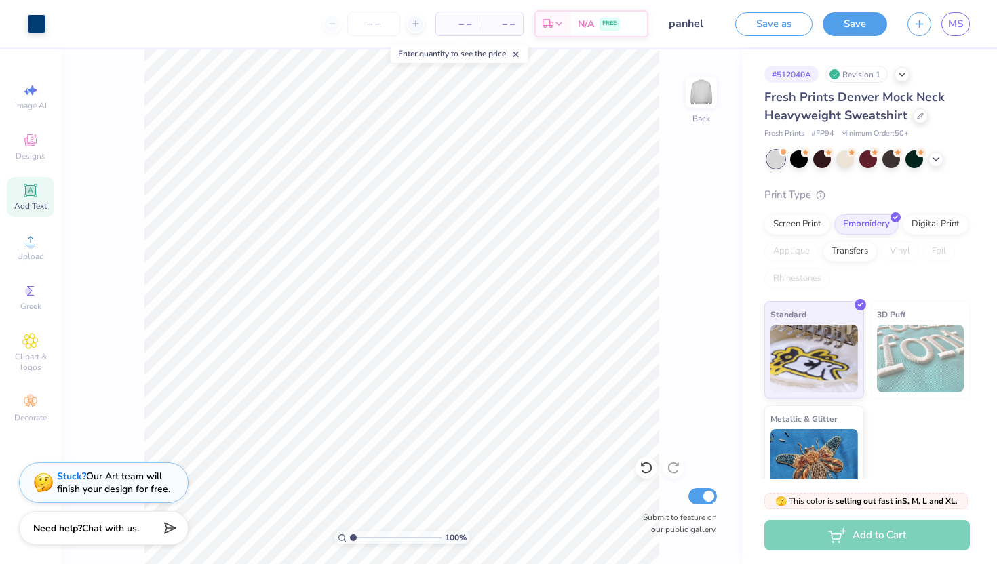
click at [905, 529] on div "Add to Cart" at bounding box center [866, 535] width 205 height 31
click at [858, 536] on div "Add to Cart" at bounding box center [866, 535] width 205 height 31
click at [996, 303] on div "# 512040A Revision 1 Fresh Prints Denver Mock Neck Heavyweight Sweatshirt Fresh…" at bounding box center [870, 277] width 254 height 454
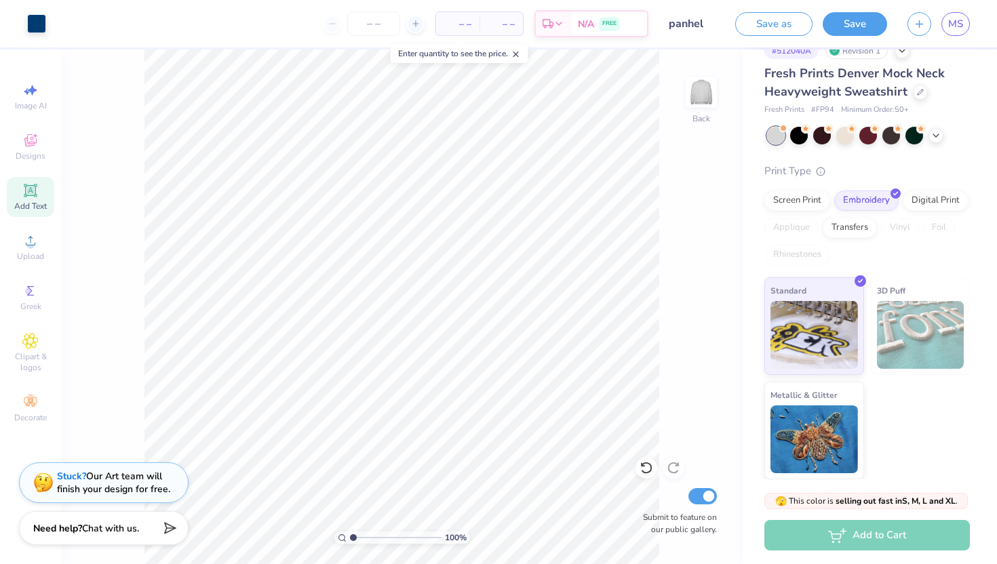
click at [833, 549] on div "Add to Cart" at bounding box center [866, 535] width 205 height 31
click at [936, 448] on div "Standard 3D Puff Metallic & Glitter" at bounding box center [866, 378] width 205 height 202
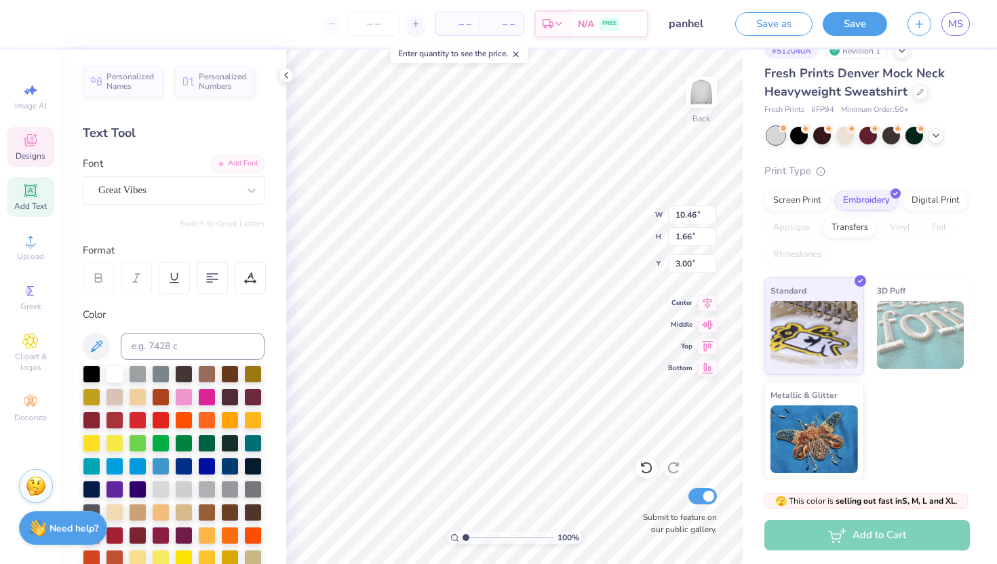
click at [105, 285] on div at bounding box center [98, 277] width 31 height 31
click at [189, 199] on div "Great Vibes" at bounding box center [168, 190] width 142 height 21
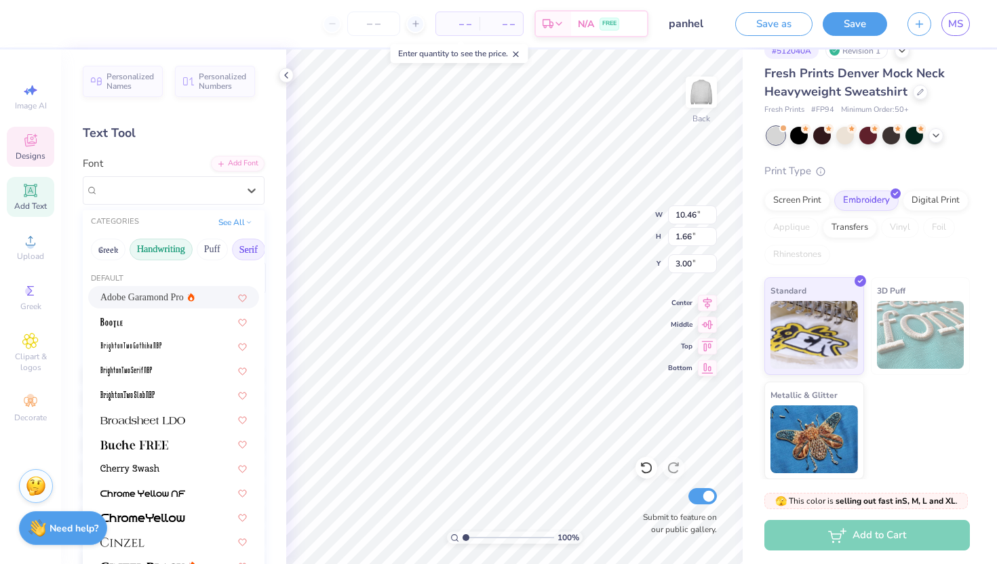
click at [170, 254] on button "Handwriting" at bounding box center [161, 250] width 63 height 22
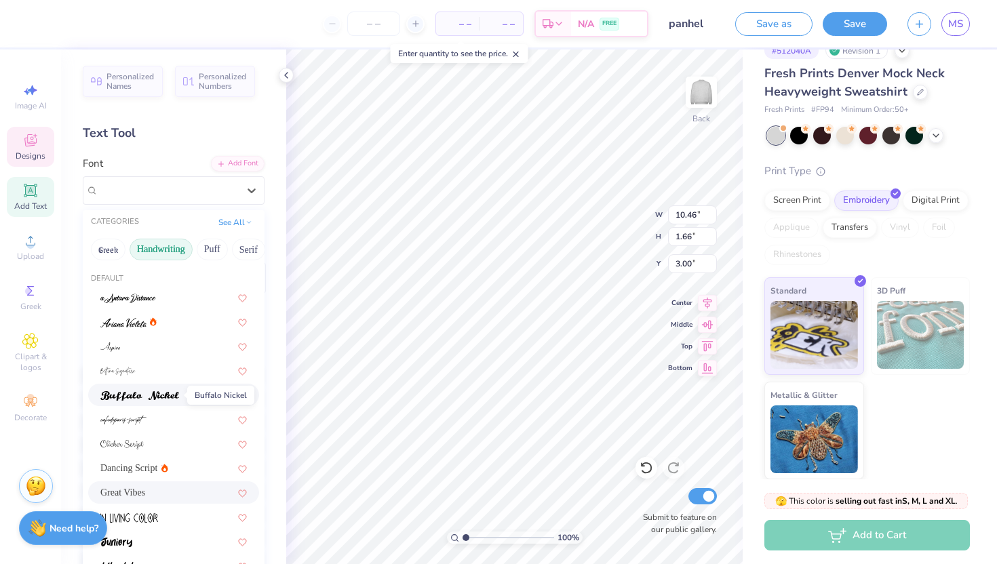
click at [164, 394] on img at bounding box center [139, 395] width 79 height 9
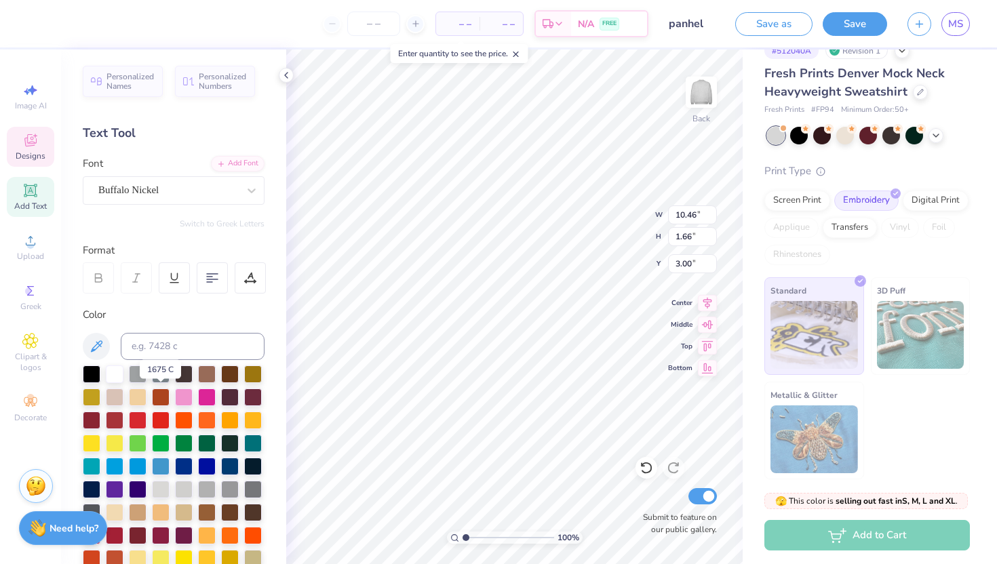
type input "12.06"
type input "1.61"
type input "3.02"
type textarea "DePauw Panhellenic"
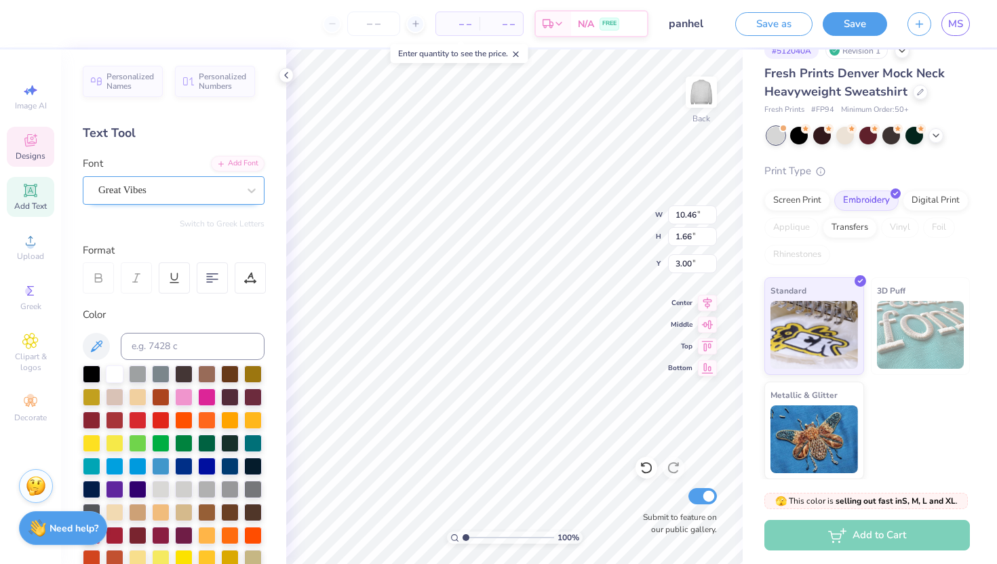
click at [203, 197] on div "Great Vibes" at bounding box center [168, 190] width 142 height 21
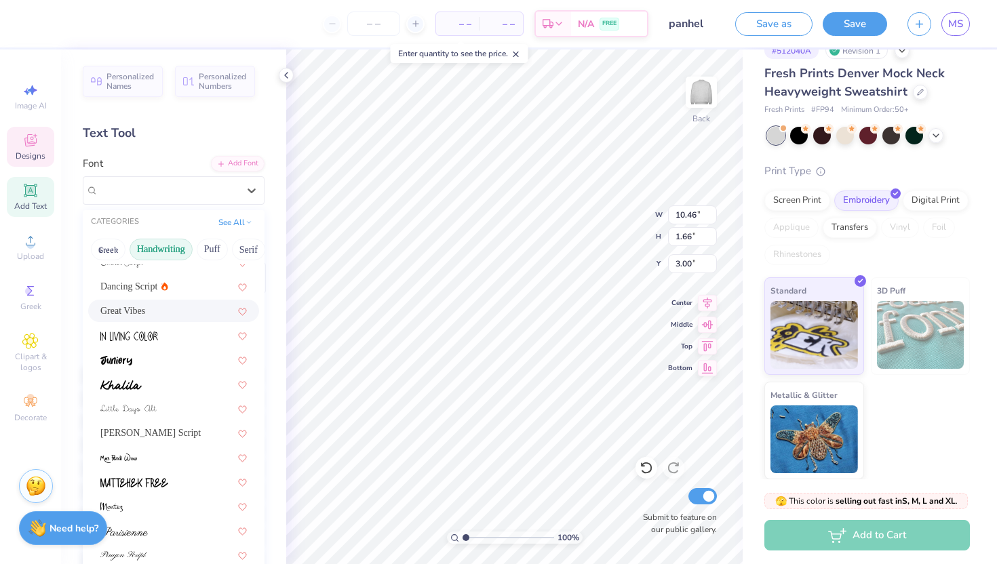
scroll to position [187, 0]
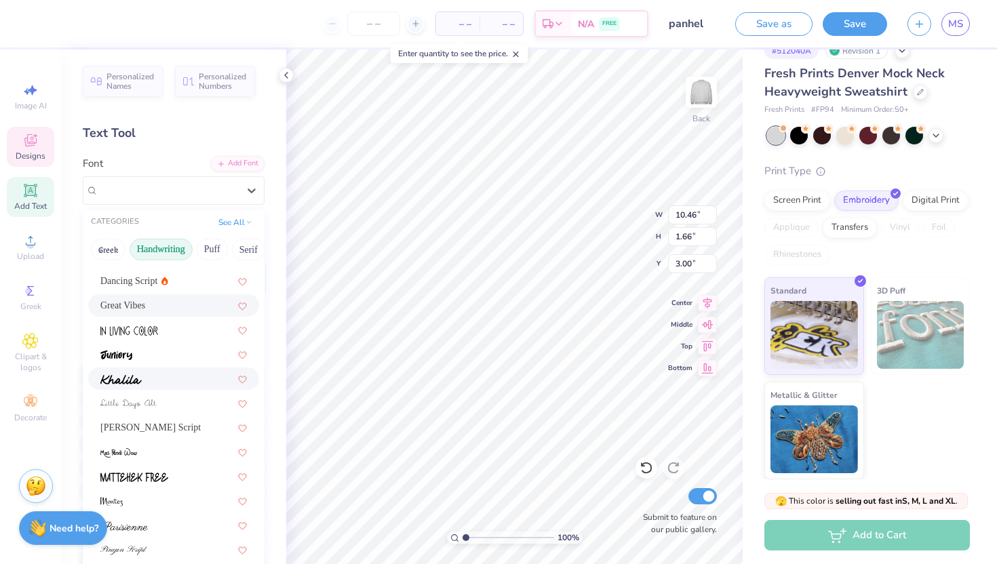
click at [162, 378] on div at bounding box center [173, 379] width 146 height 14
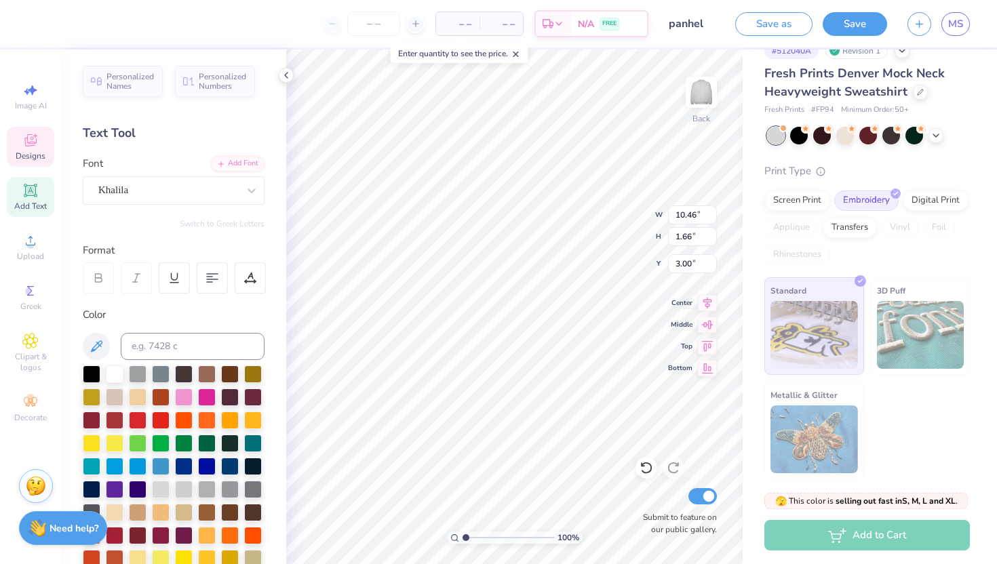
type input "12.80"
type input "1.64"
type input "3.01"
click at [174, 195] on div "Khalila" at bounding box center [168, 190] width 142 height 21
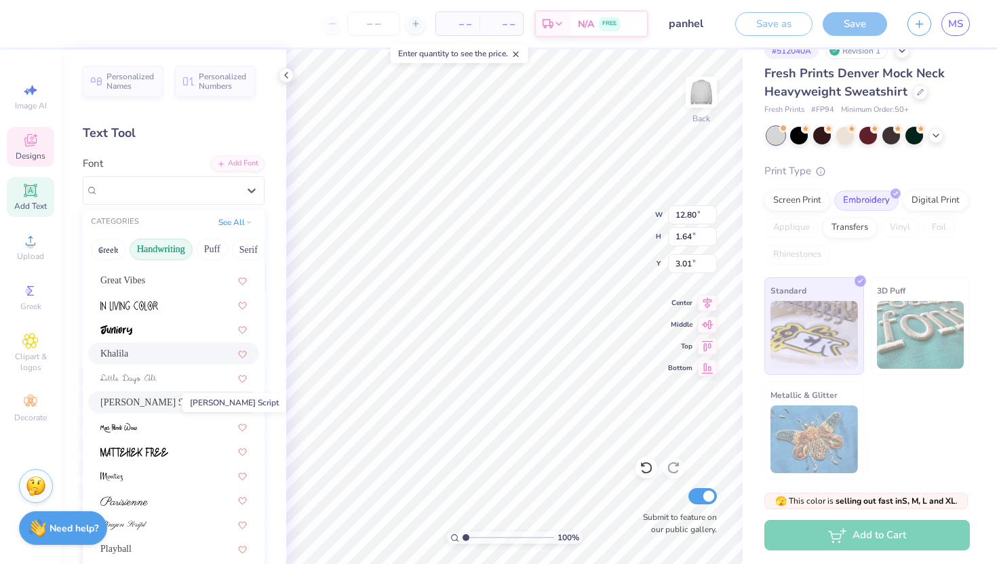
scroll to position [308, 0]
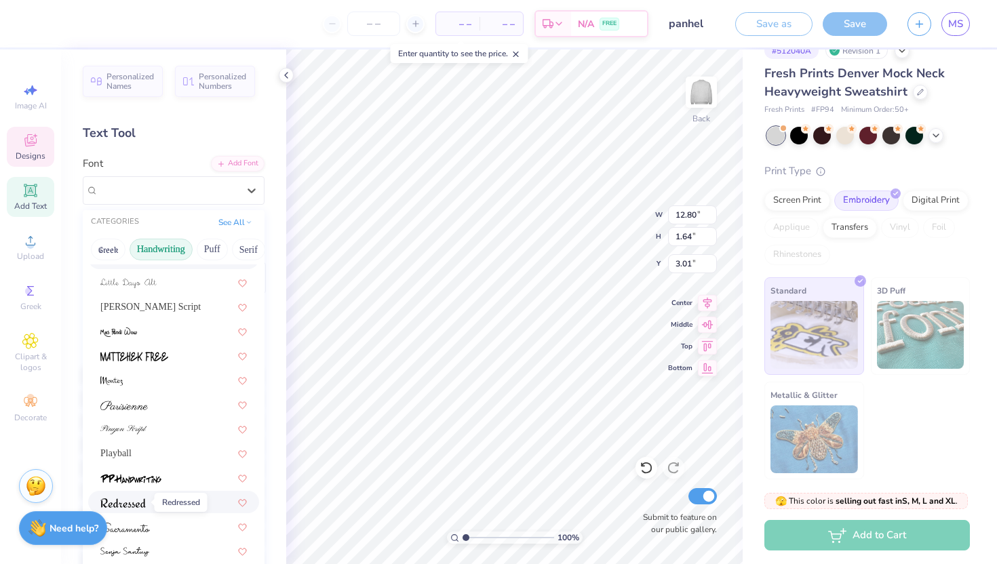
click at [128, 500] on img at bounding box center [122, 502] width 45 height 9
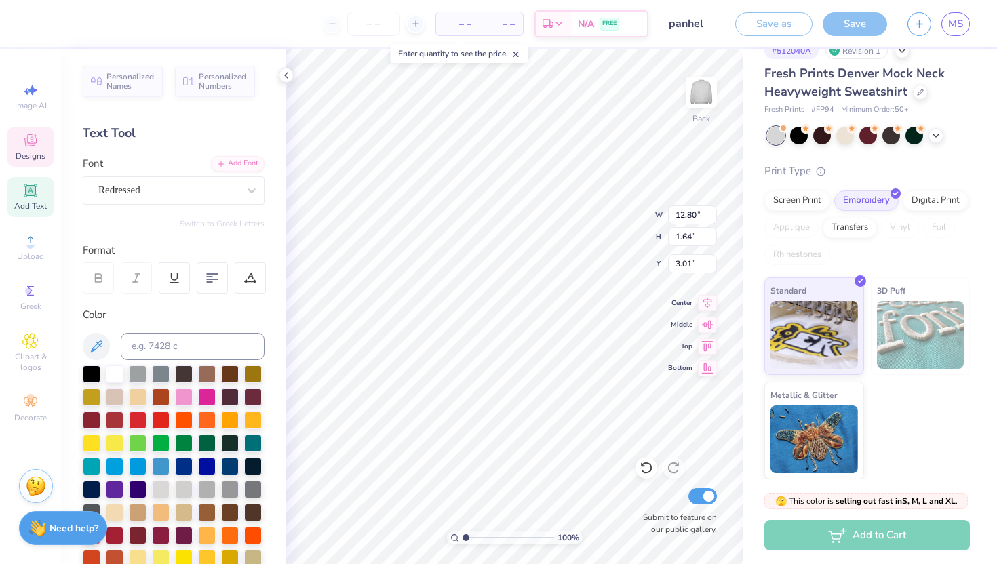
type input "10.79"
type input "1.55"
type input "3.05"
click at [197, 193] on div "Redressed" at bounding box center [168, 190] width 142 height 21
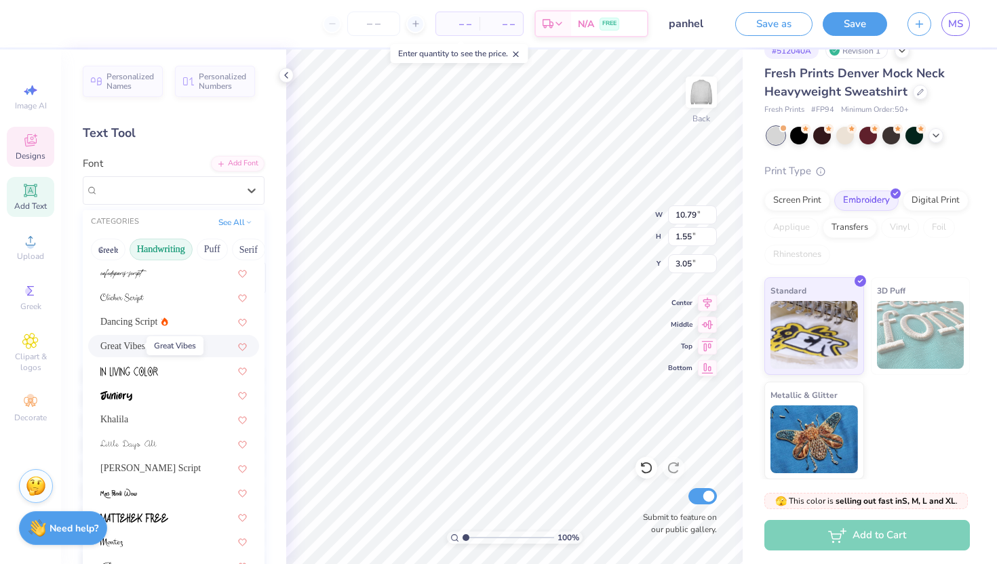
scroll to position [148, 0]
click at [135, 459] on div "[PERSON_NAME] Script" at bounding box center [173, 467] width 171 height 22
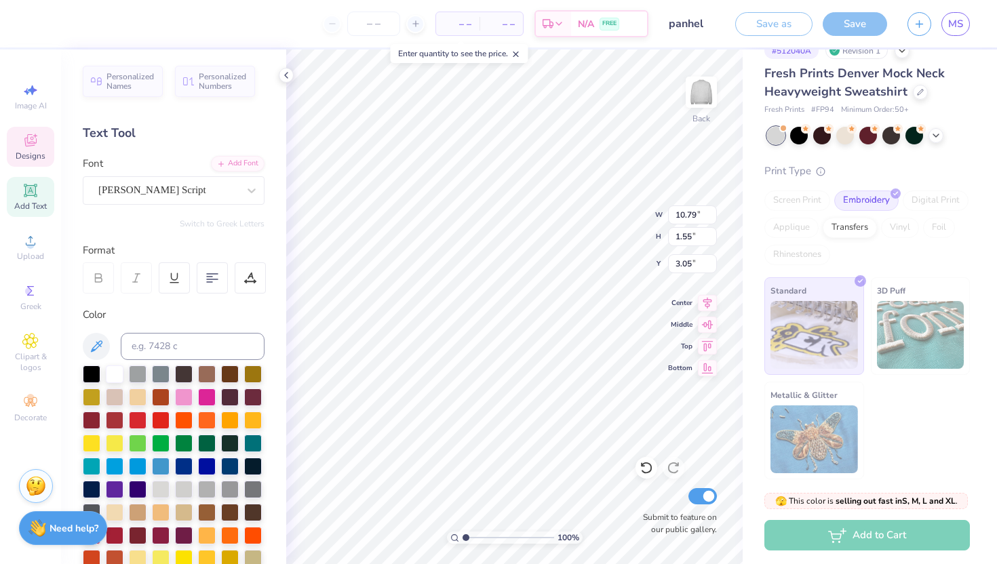
type input "16.27"
type input "1.90"
type input "2.88"
click at [166, 199] on div at bounding box center [168, 190] width 140 height 18
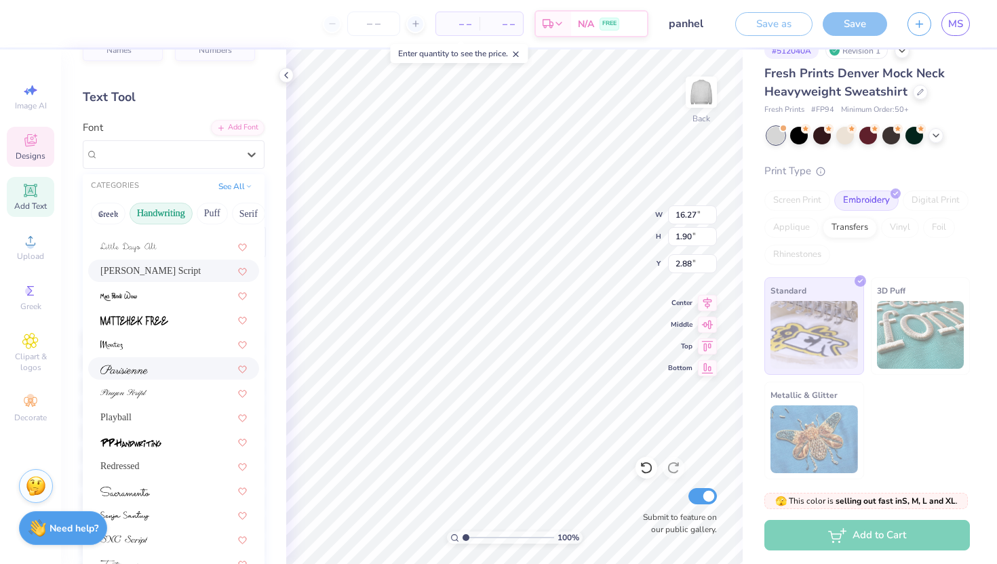
scroll to position [37, 0]
click at [165, 363] on div at bounding box center [173, 368] width 146 height 14
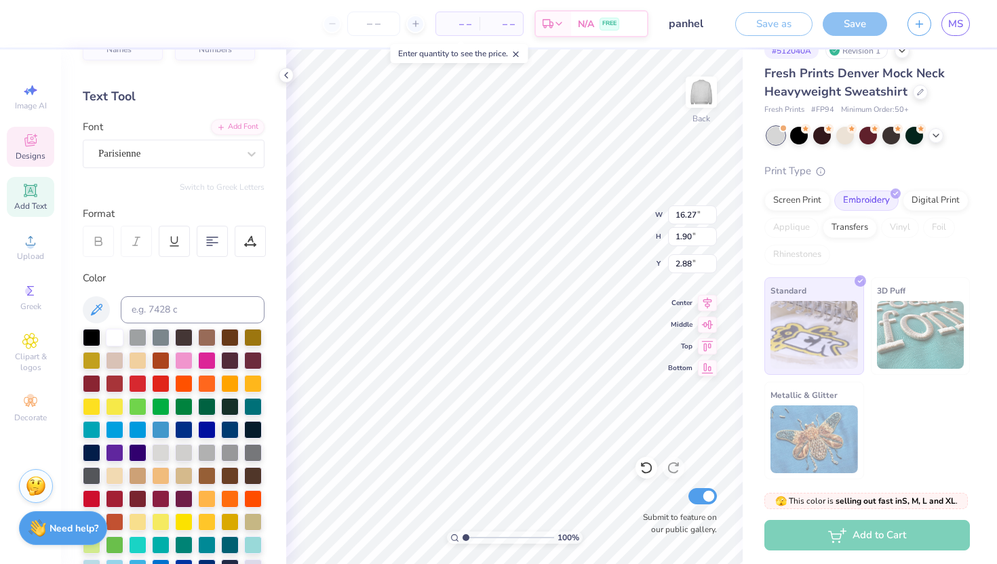
type input "12.17"
type input "1.71"
type input "2.97"
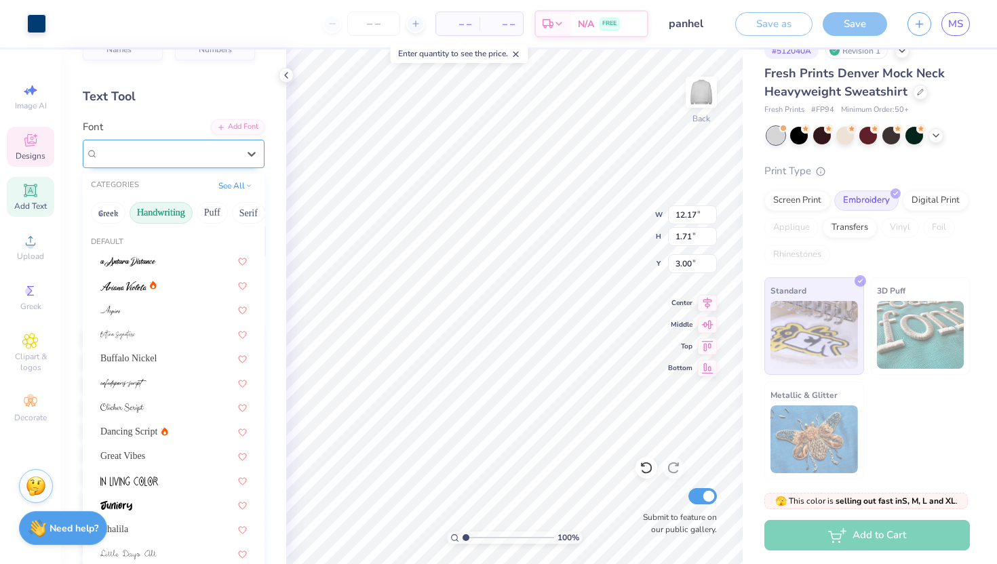
click at [202, 162] on div at bounding box center [168, 153] width 140 height 18
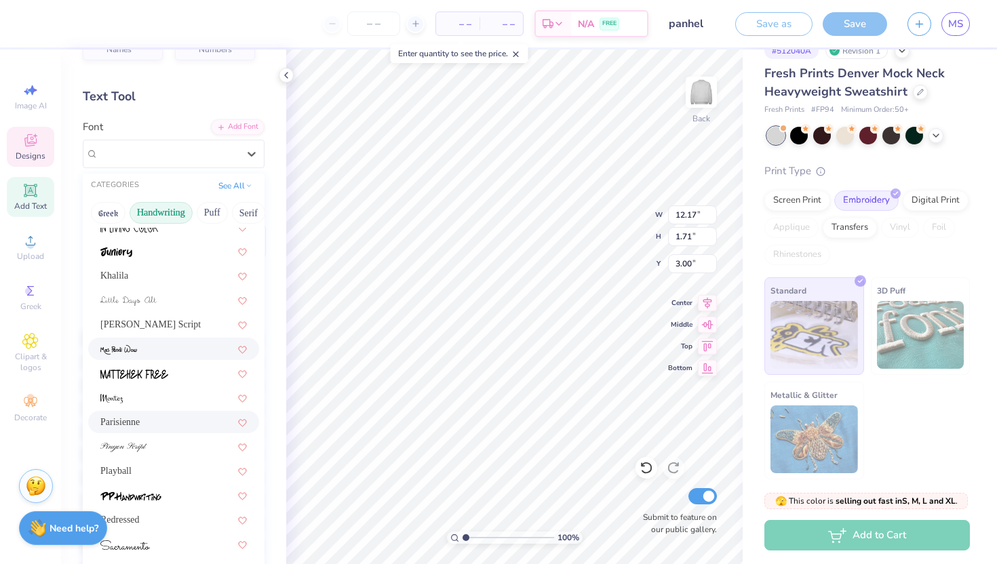
scroll to position [308, 0]
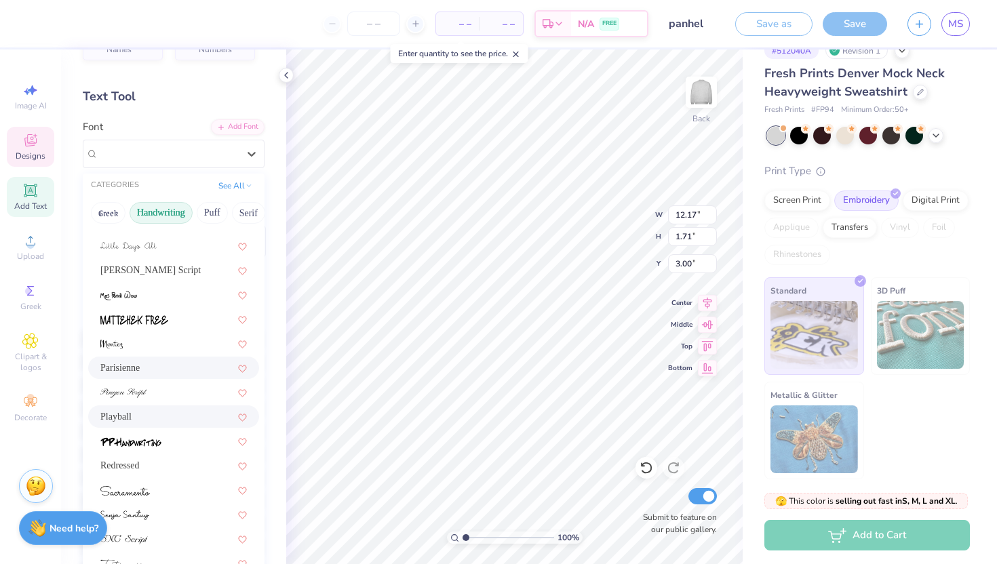
click at [149, 420] on div "Playball" at bounding box center [173, 417] width 146 height 14
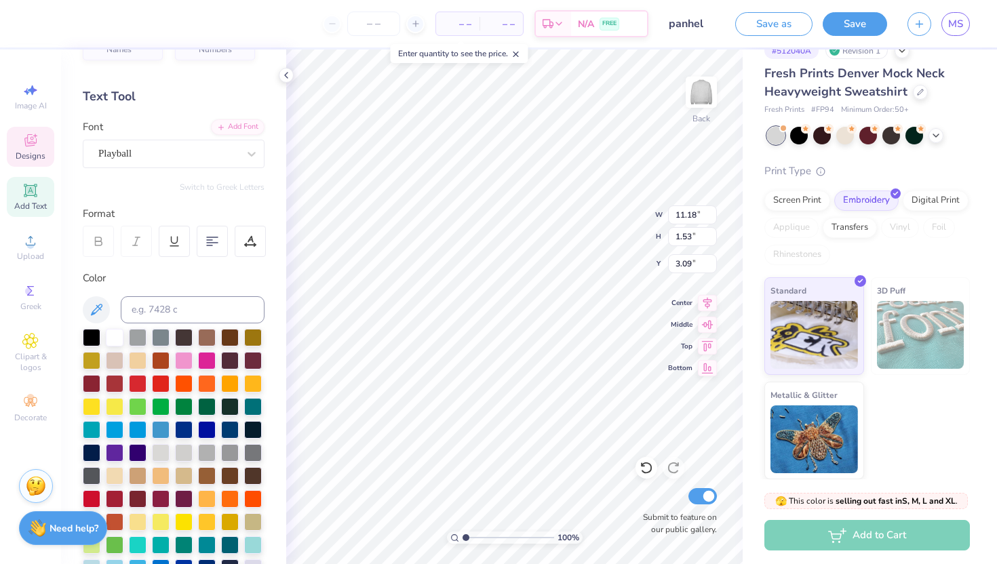
type input "11.18"
type input "1.53"
type input "3.09"
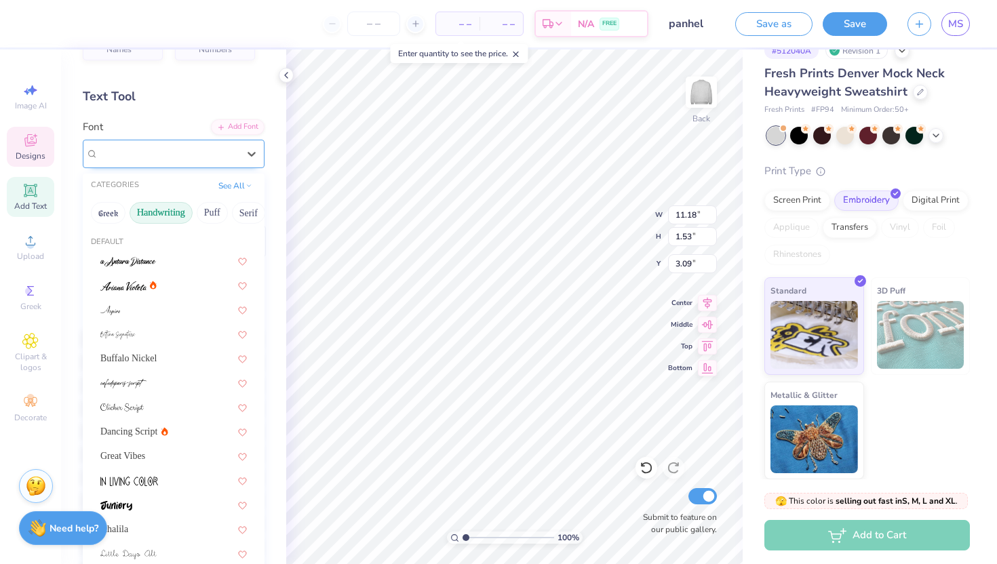
click at [199, 157] on div "Playball" at bounding box center [168, 153] width 142 height 21
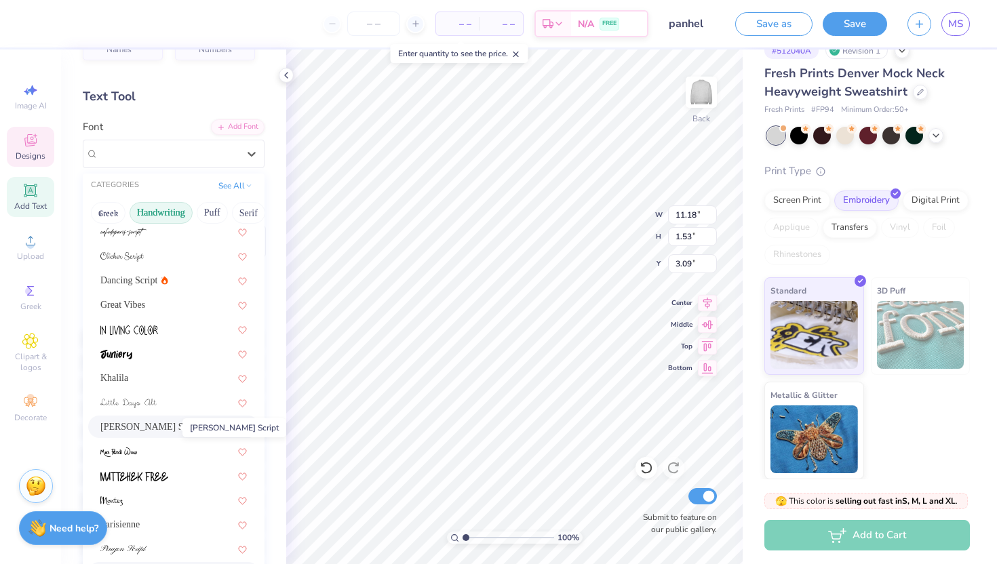
scroll to position [151, 0]
click at [146, 305] on div "Great Vibes" at bounding box center [173, 305] width 146 height 14
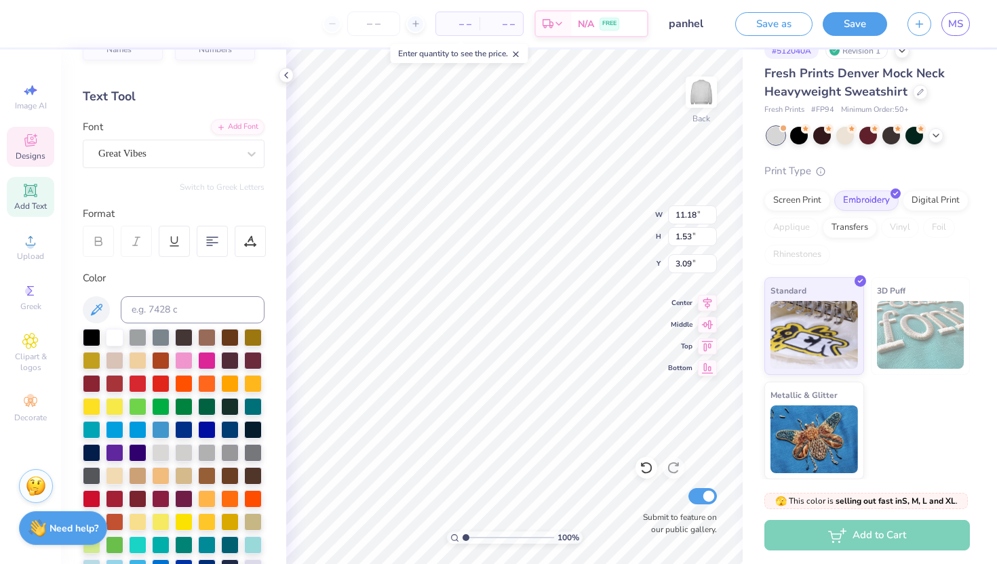
type input "10.46"
type input "1.66"
type input "3.03"
